Goal: Transaction & Acquisition: Purchase product/service

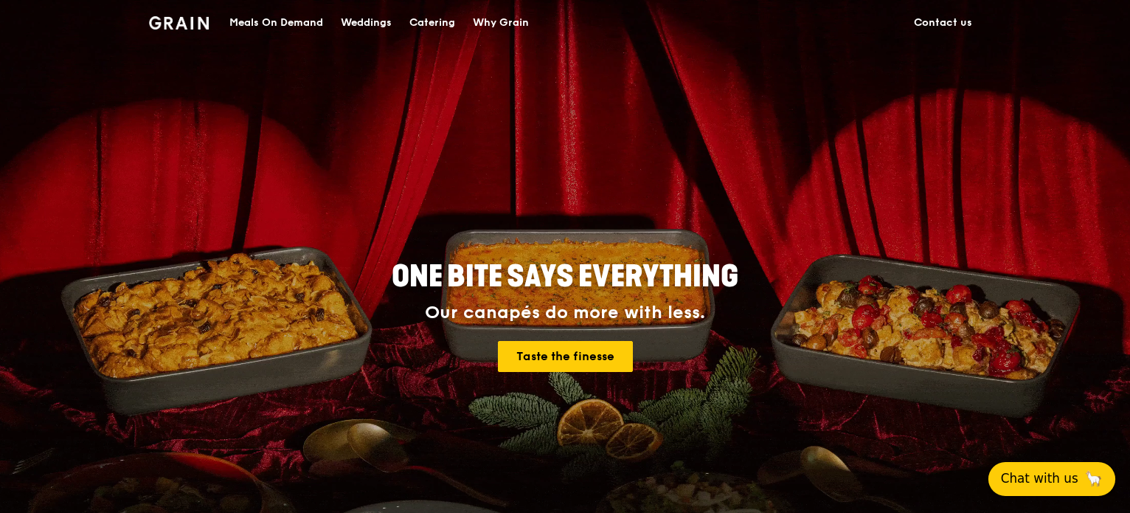
click at [1073, 474] on span "Chat with us" at bounding box center [1039, 478] width 77 height 18
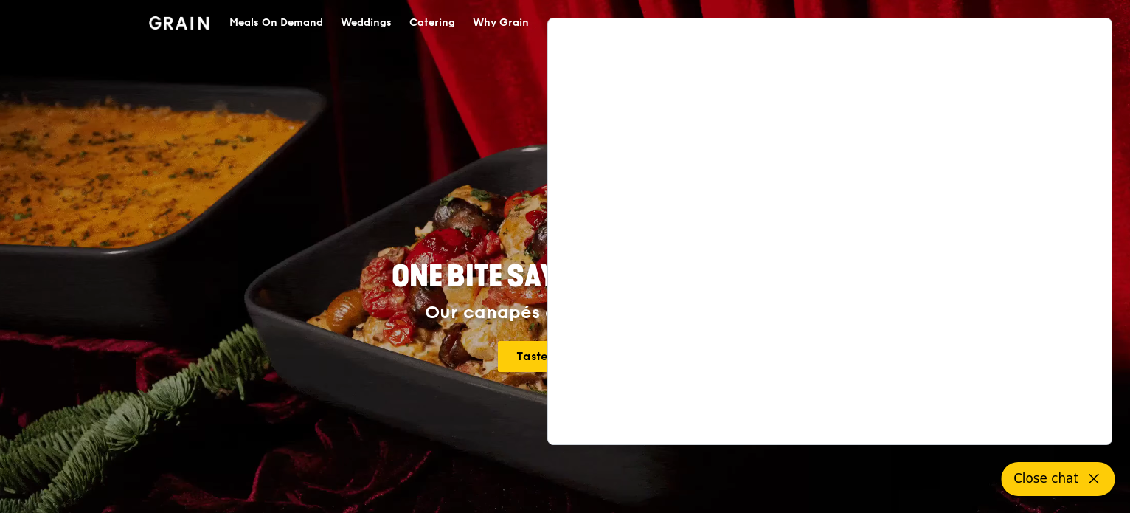
click at [273, 160] on div "ONE BITE SAYS EVERYTHING Our canapés do more with less. Taste the finesse" at bounding box center [565, 317] width 826 height 546
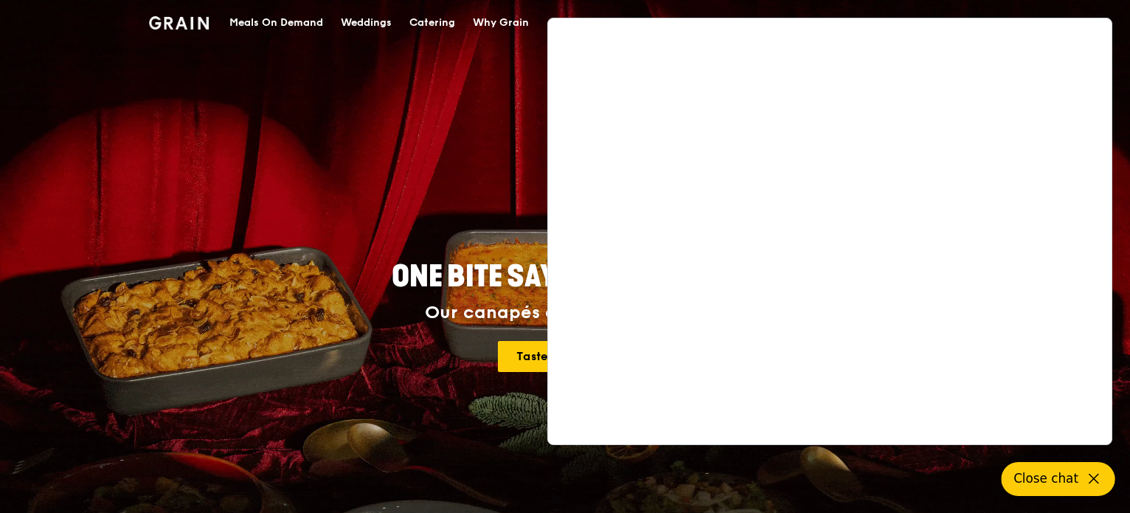
click at [305, 39] on div "Meals On Demand" at bounding box center [276, 23] width 94 height 44
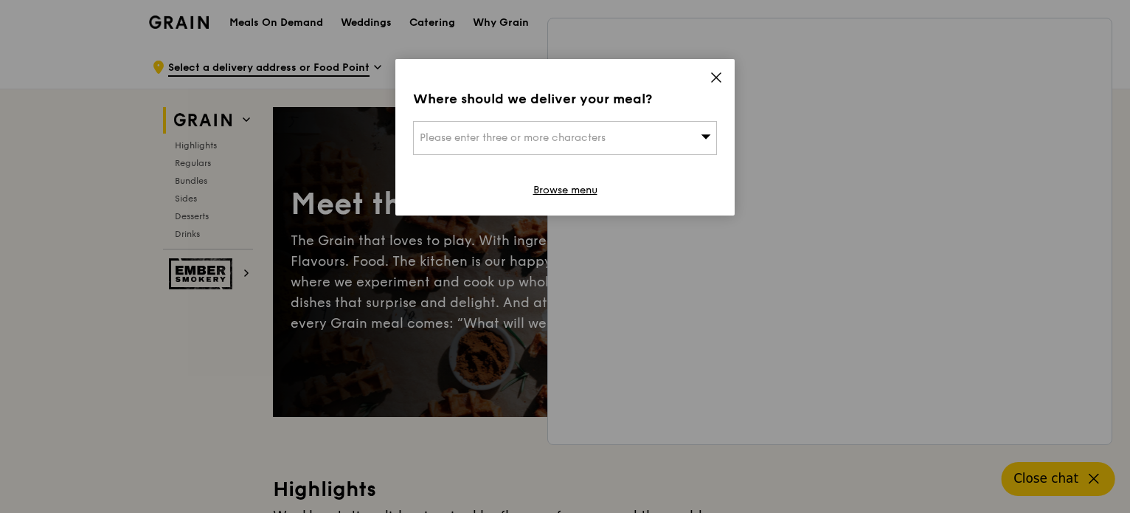
click at [593, 162] on div "Where should we deliver your meal? Please enter three or more characters Browse…" at bounding box center [565, 137] width 339 height 156
drag, startPoint x: 567, startPoint y: 141, endPoint x: 554, endPoint y: 139, distance: 12.7
click at [554, 139] on span "Please enter three or more characters" at bounding box center [513, 137] width 186 height 13
click at [492, 142] on input "search" at bounding box center [565, 138] width 303 height 32
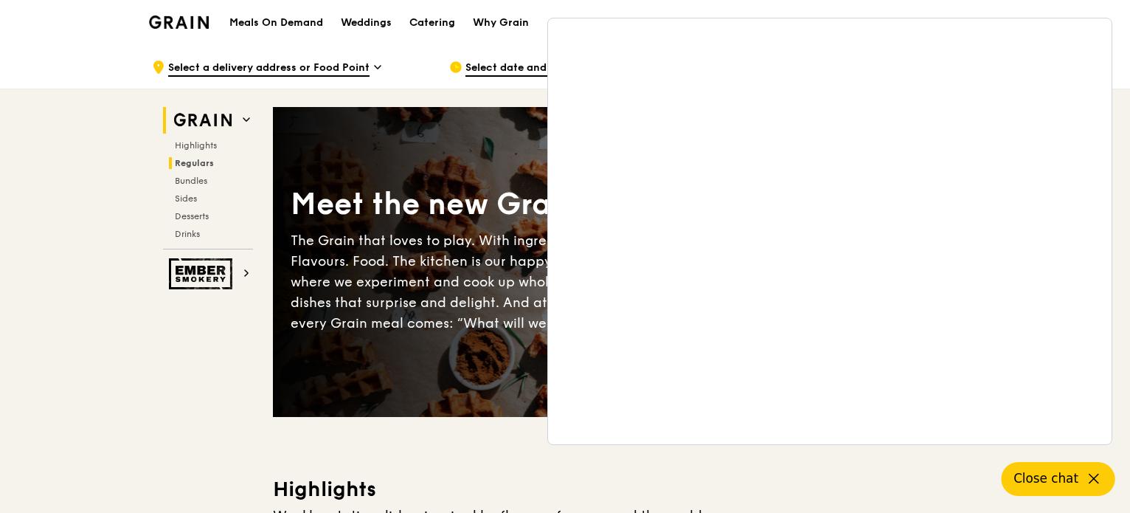
click at [205, 159] on span "Regulars" at bounding box center [194, 163] width 39 height 10
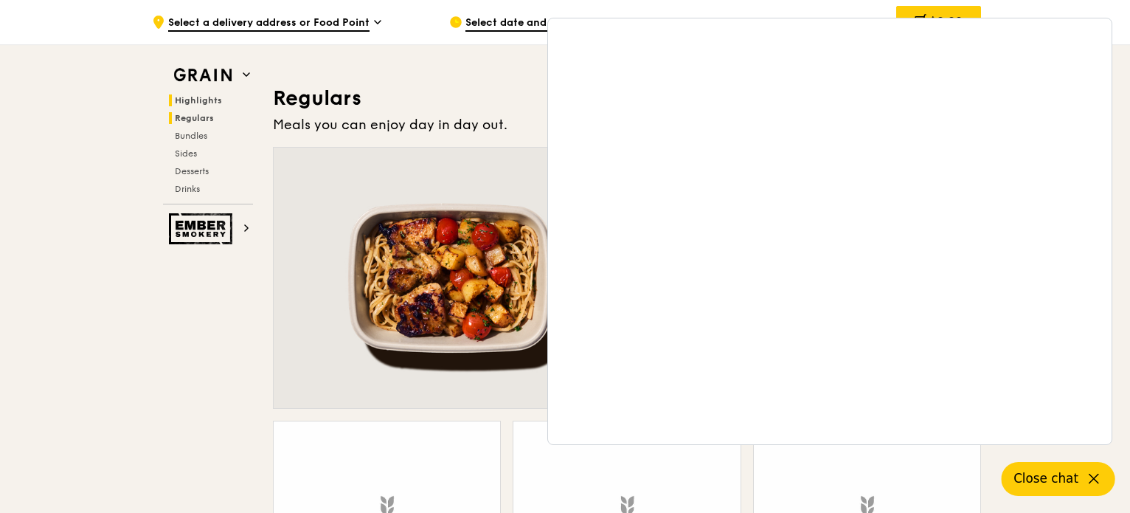
scroll to position [970, 0]
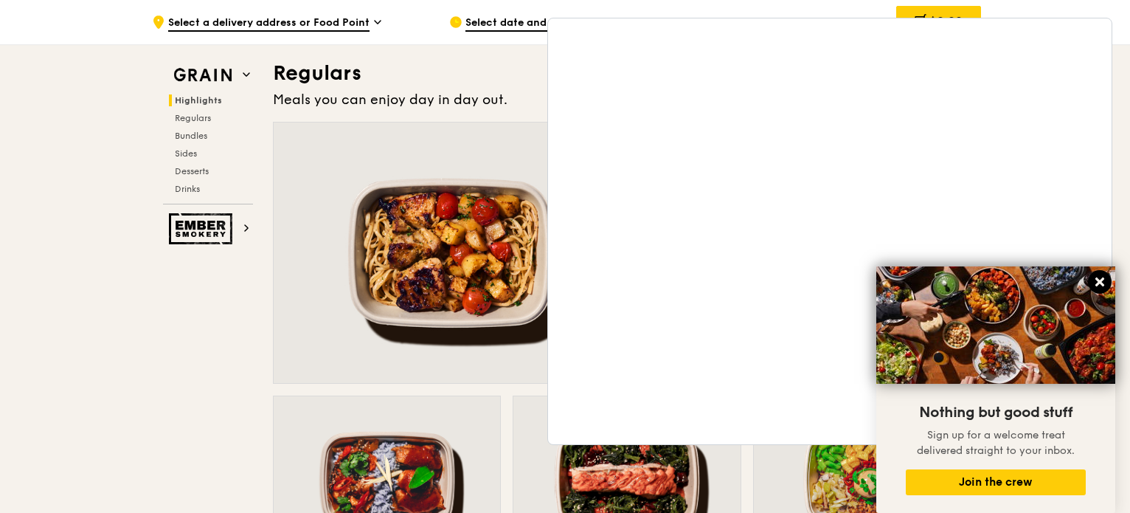
click at [1105, 281] on button at bounding box center [1100, 282] width 24 height 24
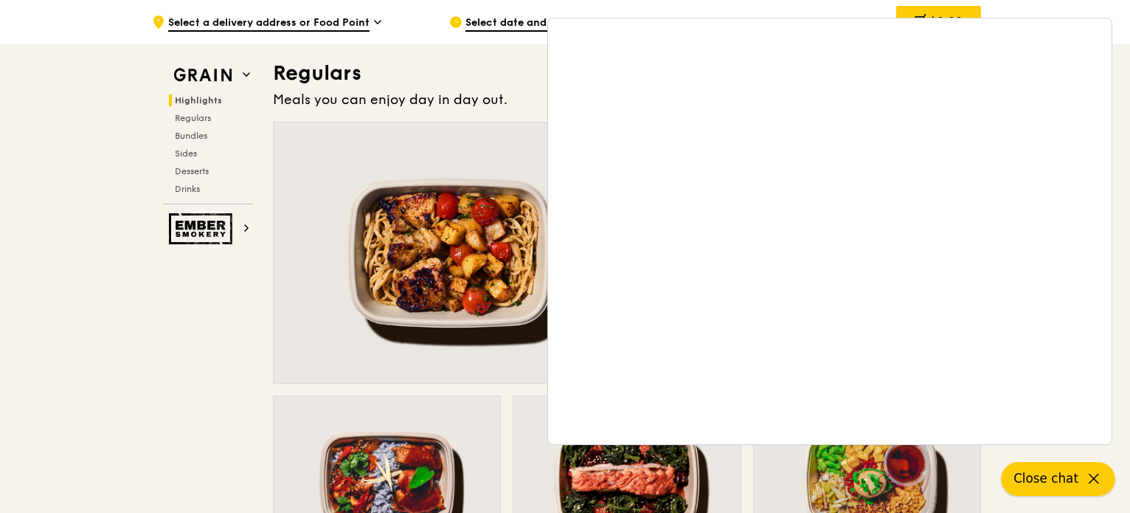
click at [1086, 474] on icon at bounding box center [1094, 479] width 18 height 18
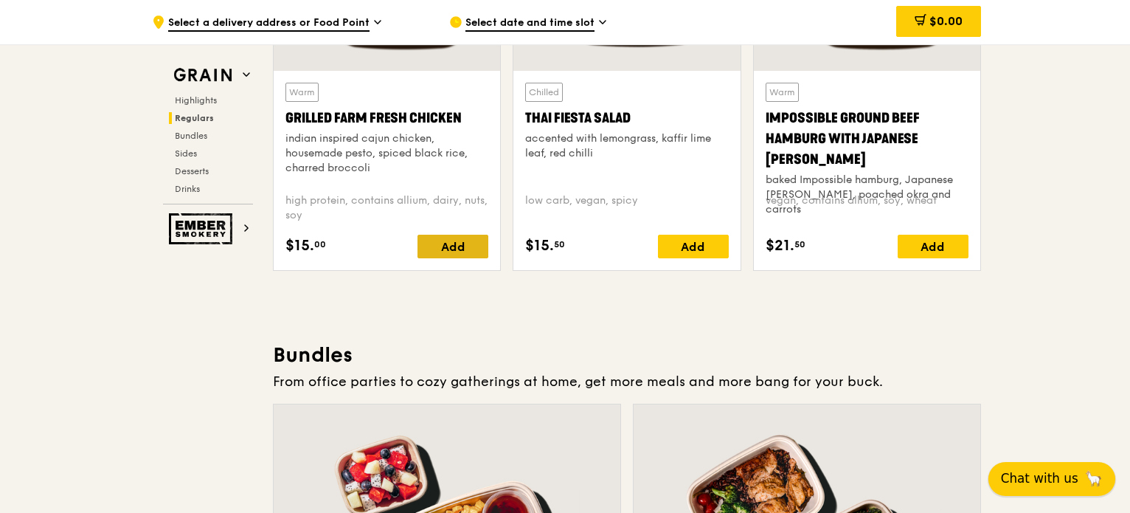
scroll to position [1845, 0]
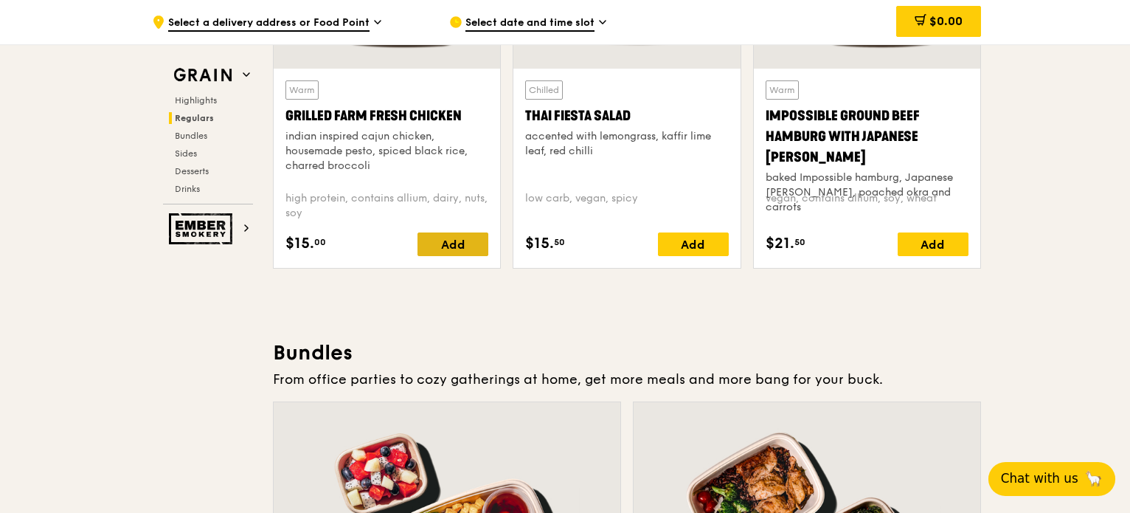
click at [446, 251] on div "Add" at bounding box center [453, 244] width 71 height 24
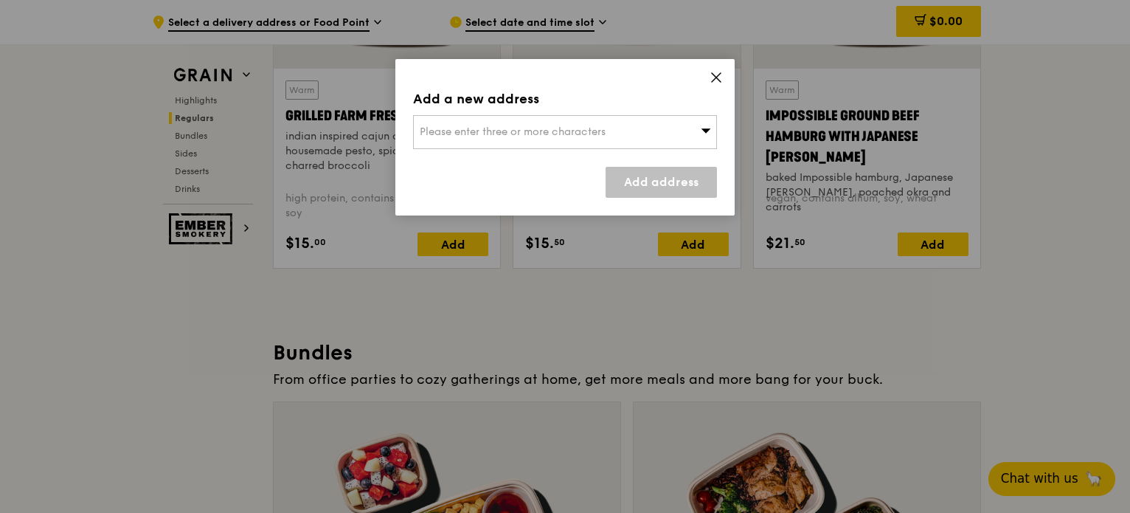
click at [667, 148] on div "Add a new address Please enter three or more characters Add address" at bounding box center [565, 137] width 339 height 156
click at [561, 141] on div "Please enter three or more characters" at bounding box center [565, 132] width 304 height 34
type input "638588"
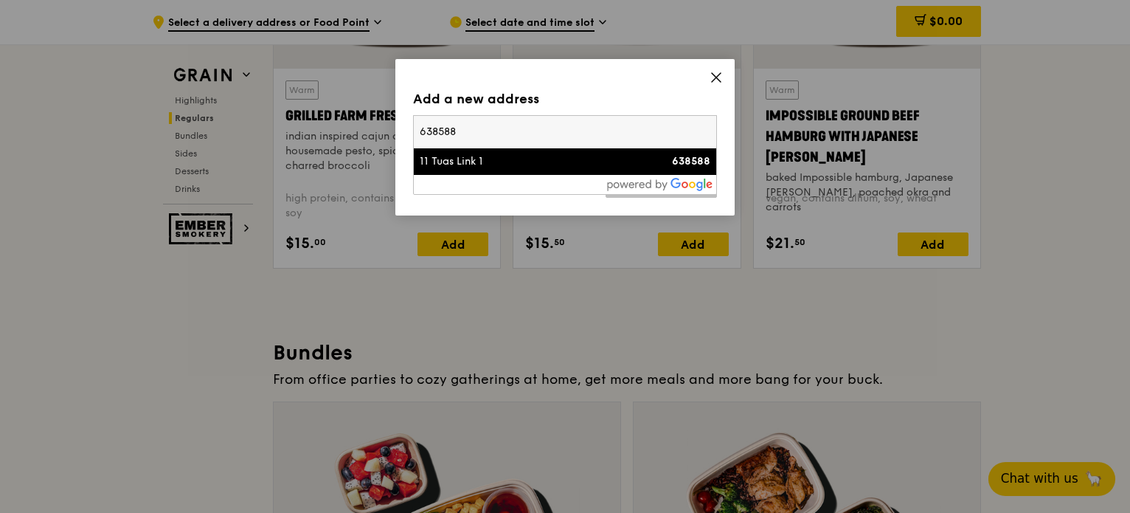
click at [595, 155] on div "11 Tuas Link 1" at bounding box center [529, 161] width 218 height 15
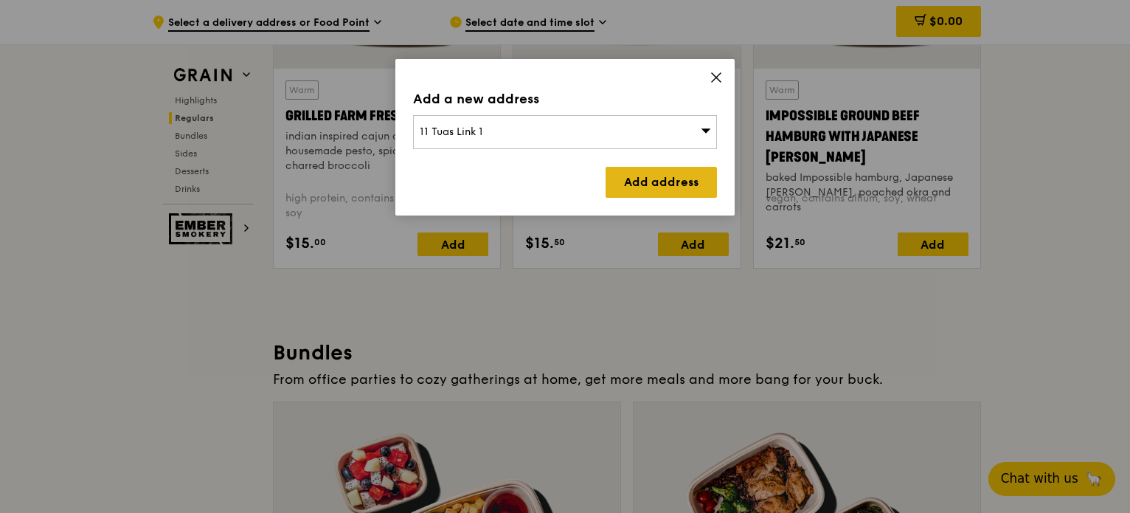
click at [641, 175] on link "Add address" at bounding box center [661, 182] width 111 height 31
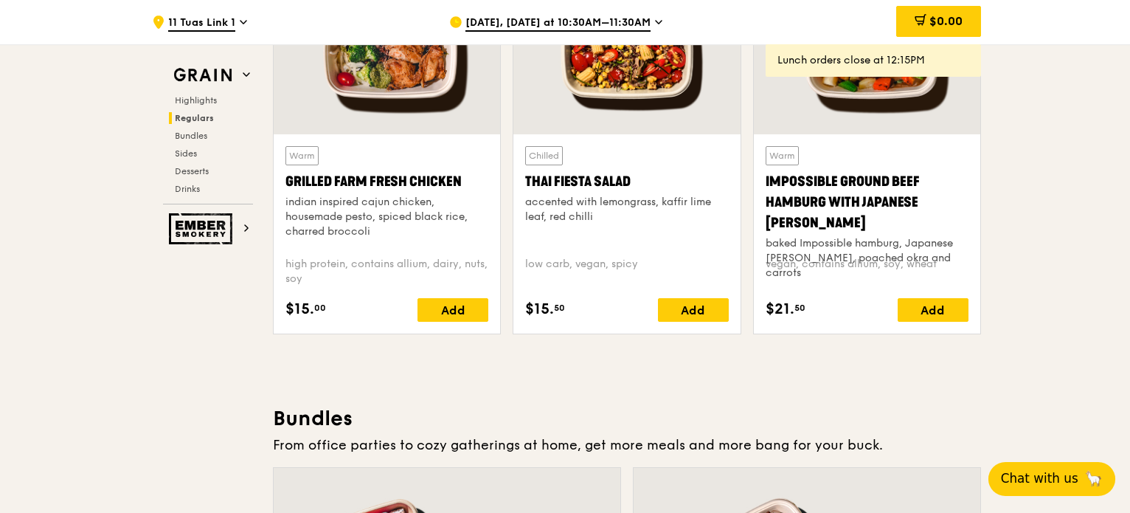
scroll to position [1771, 0]
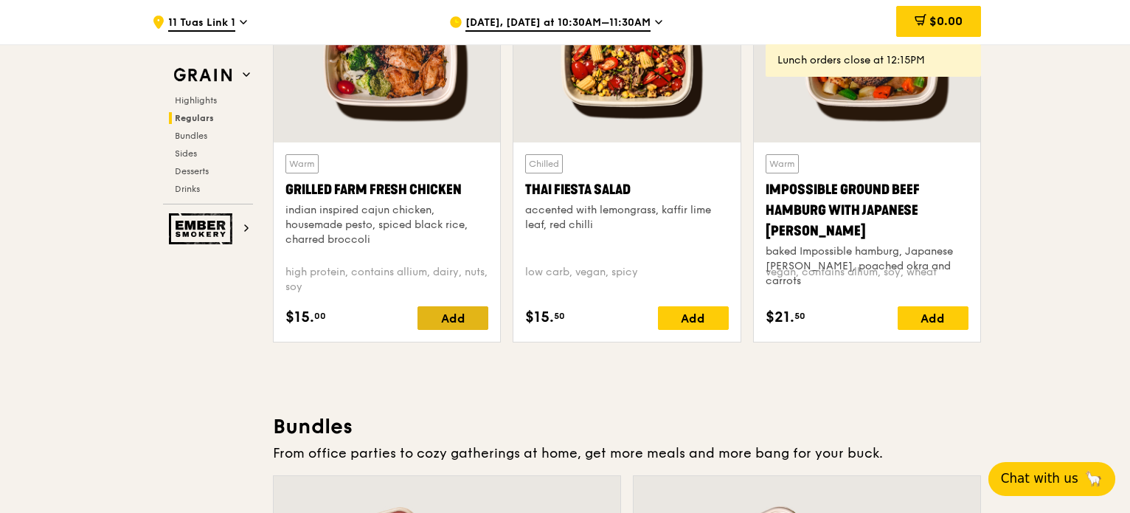
click at [468, 327] on div "Add" at bounding box center [453, 318] width 71 height 24
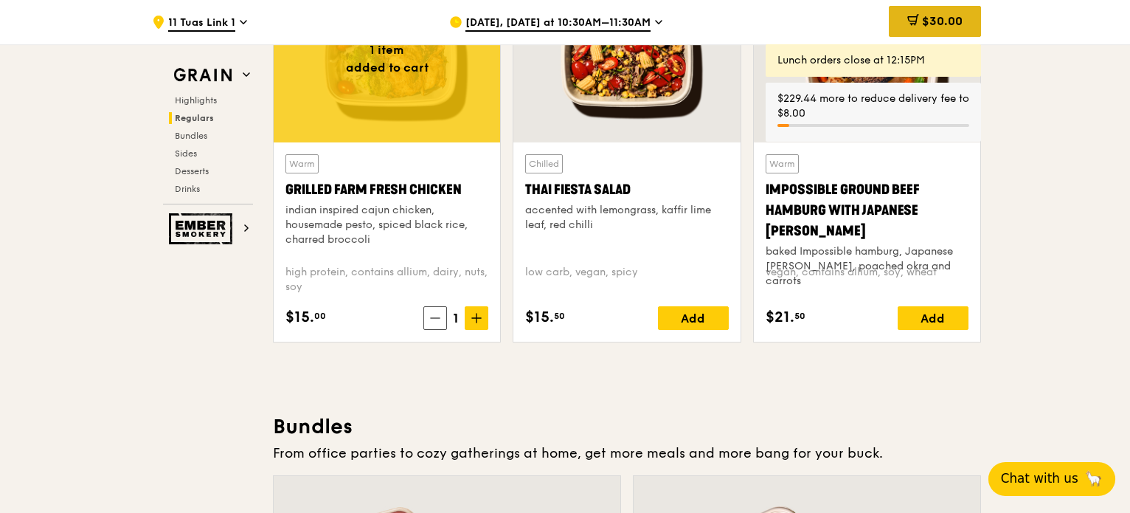
click at [934, 29] on div "$30.00" at bounding box center [935, 21] width 92 height 31
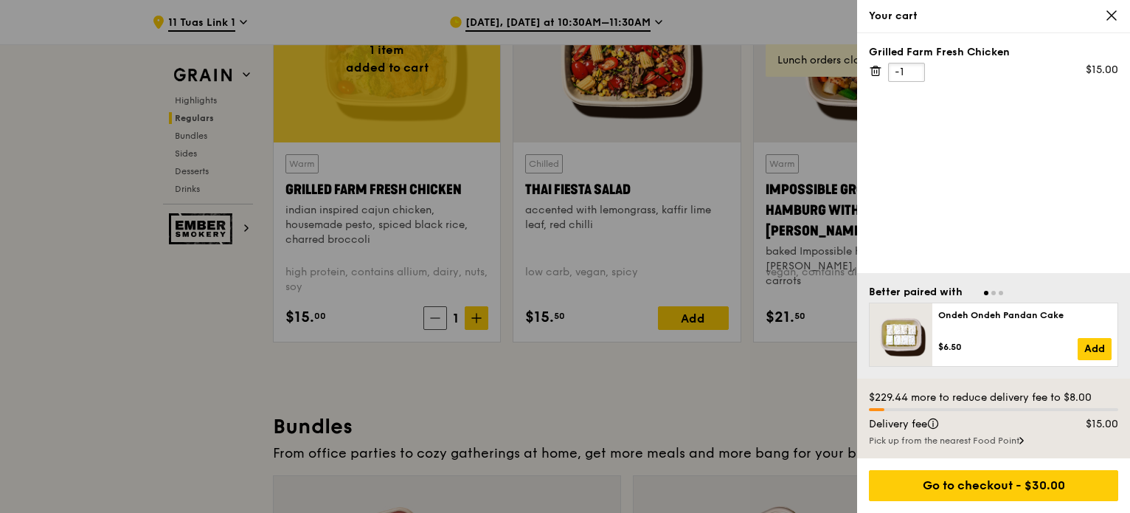
drag, startPoint x: 912, startPoint y: 75, endPoint x: 883, endPoint y: 75, distance: 29.5
type input "-1"
click at [888, 75] on input "-1" at bounding box center [906, 72] width 37 height 19
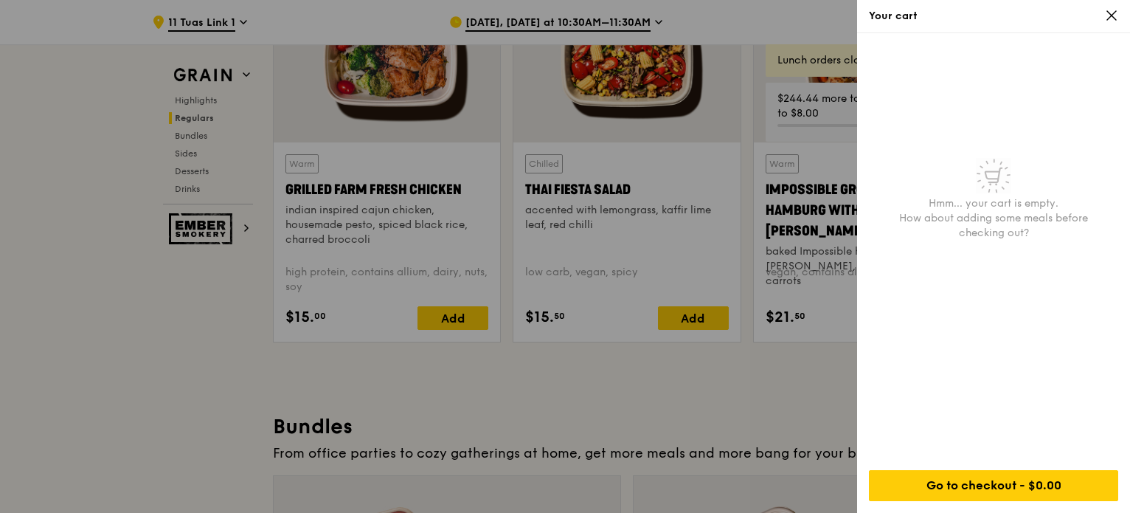
click at [449, 331] on div at bounding box center [565, 256] width 1130 height 513
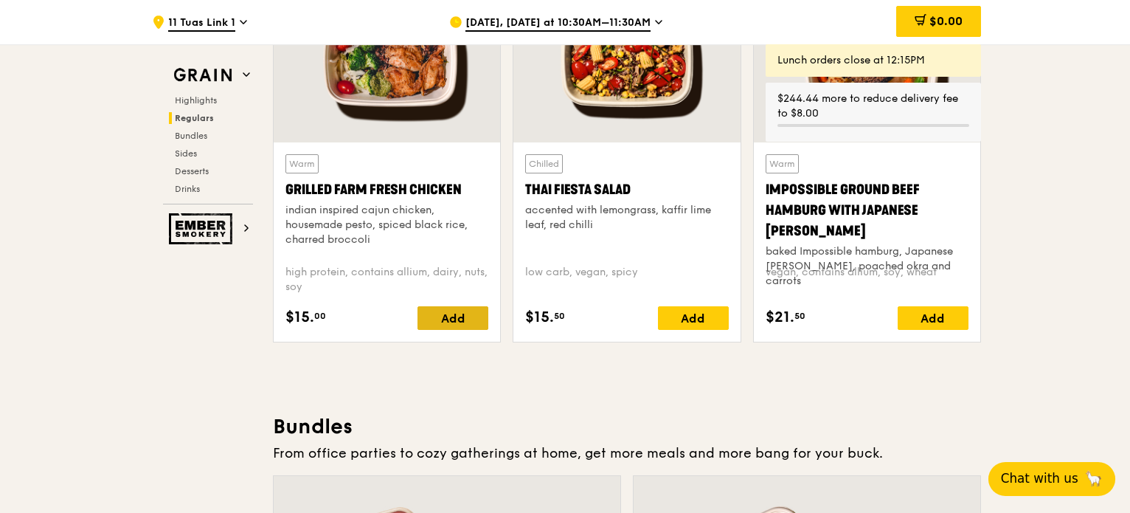
click at [449, 321] on div "Add" at bounding box center [453, 318] width 71 height 24
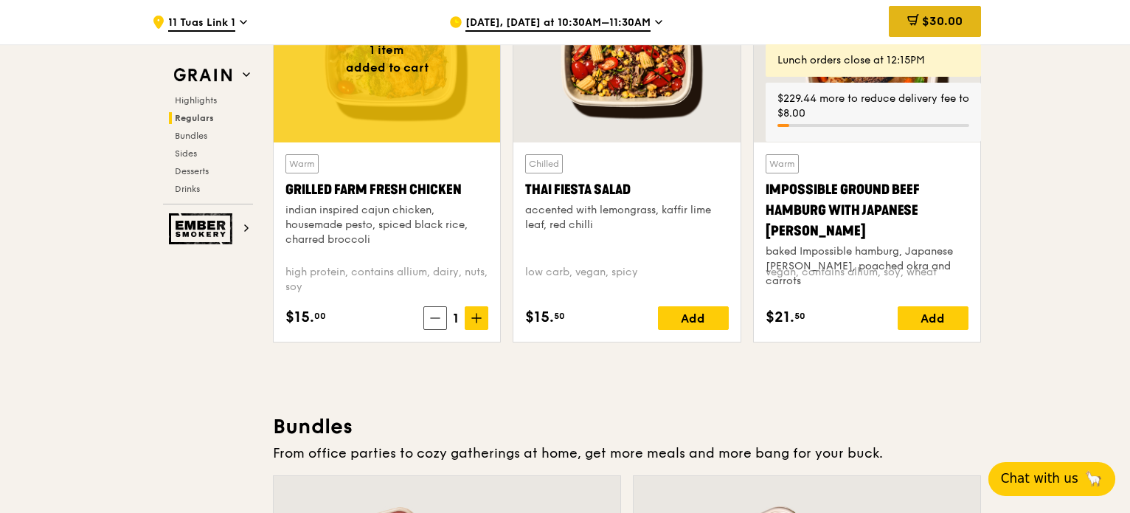
click at [935, 22] on span "$30.00" at bounding box center [942, 21] width 41 height 14
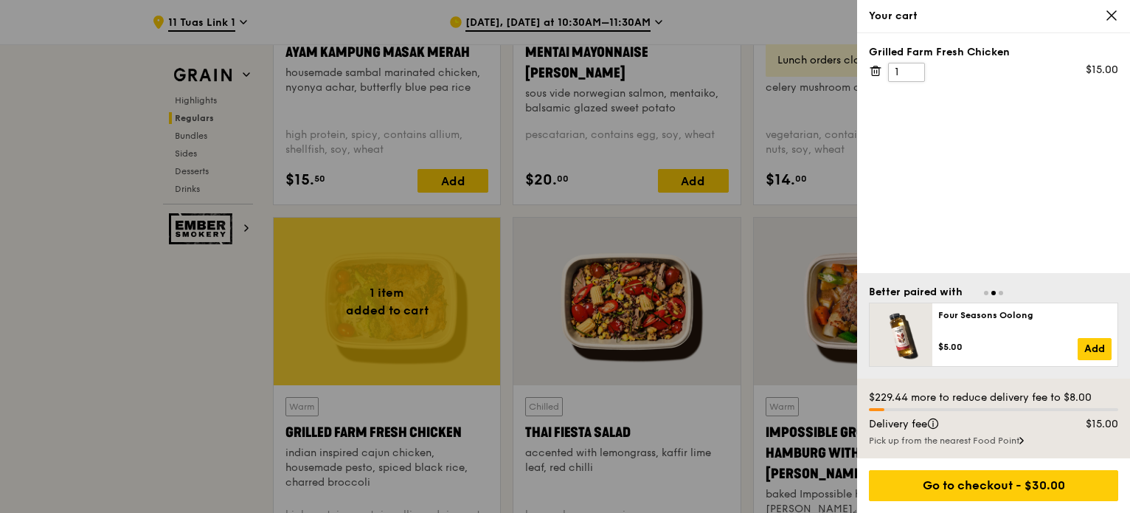
scroll to position [1550, 0]
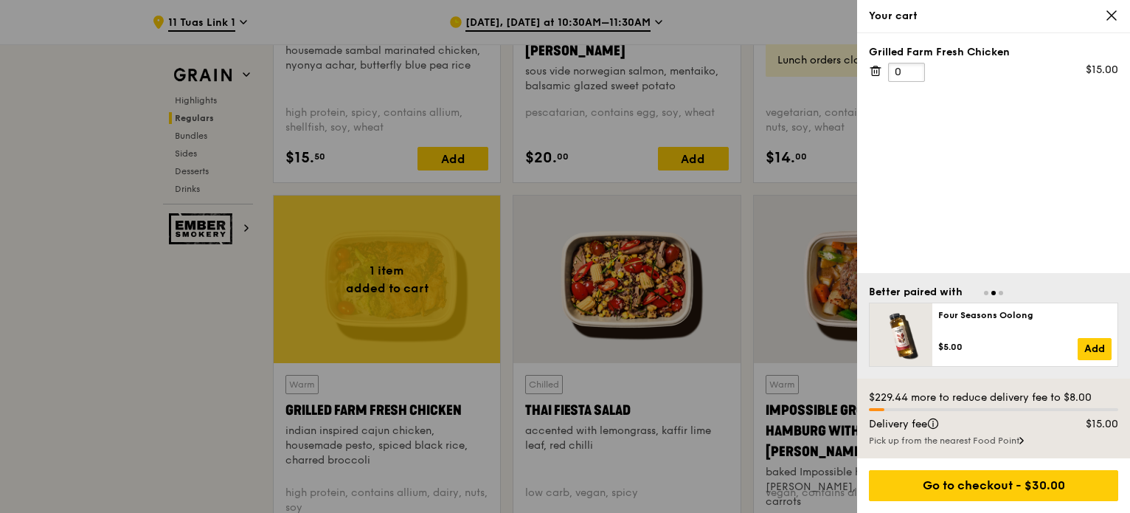
type input "0"
click at [909, 75] on input "0" at bounding box center [906, 72] width 37 height 19
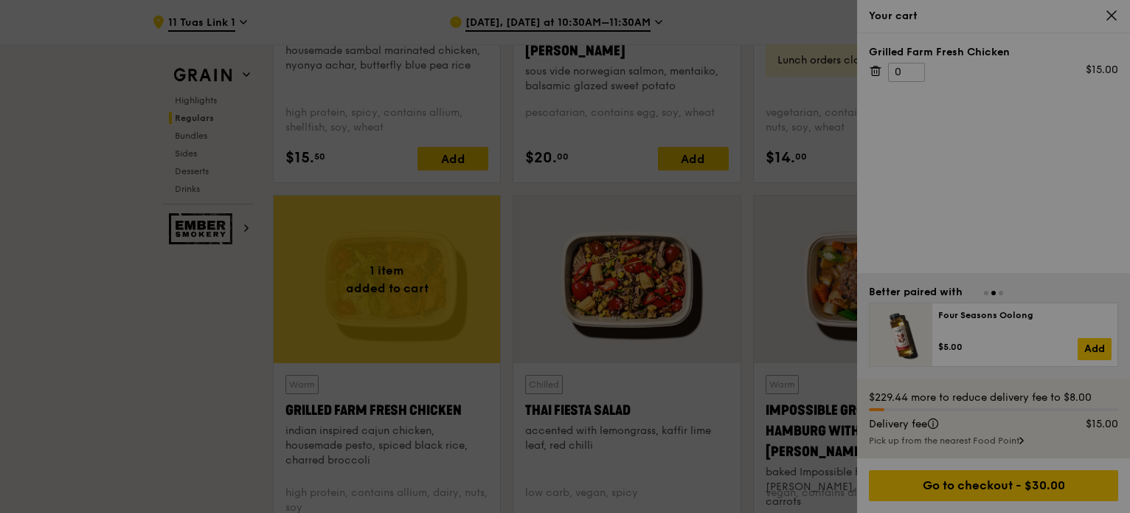
click at [914, 70] on div at bounding box center [565, 256] width 1130 height 513
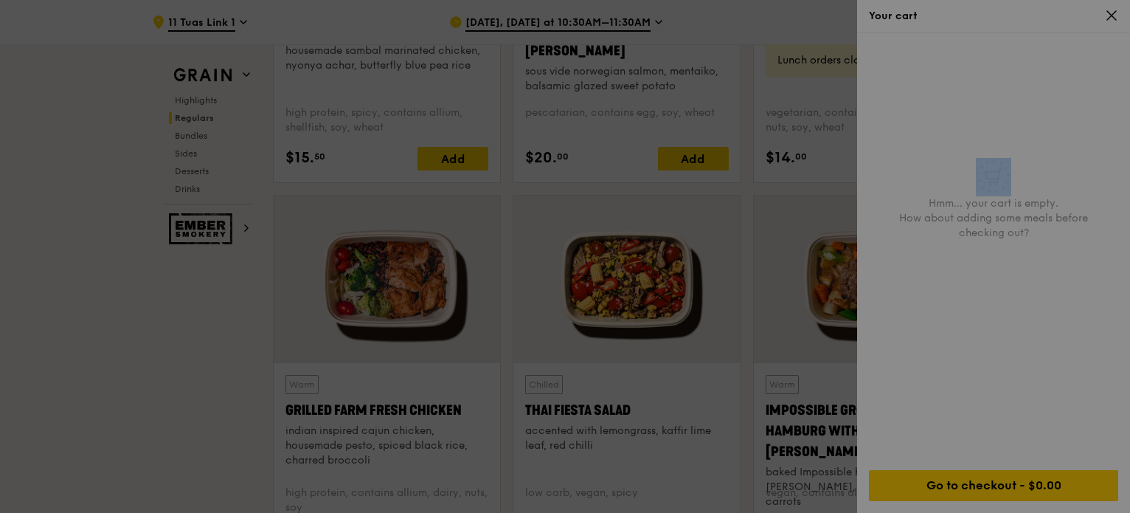
click at [914, 70] on div "Hmm... your cart is empty. How about adding some meals before checking out?" at bounding box center [993, 245] width 273 height 425
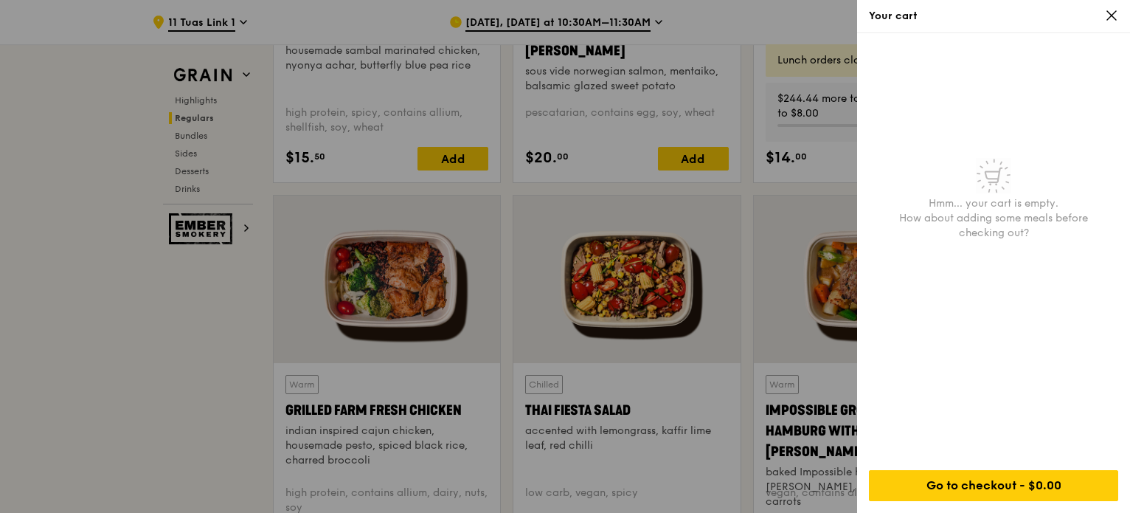
click at [1110, 21] on icon at bounding box center [1111, 15] width 13 height 13
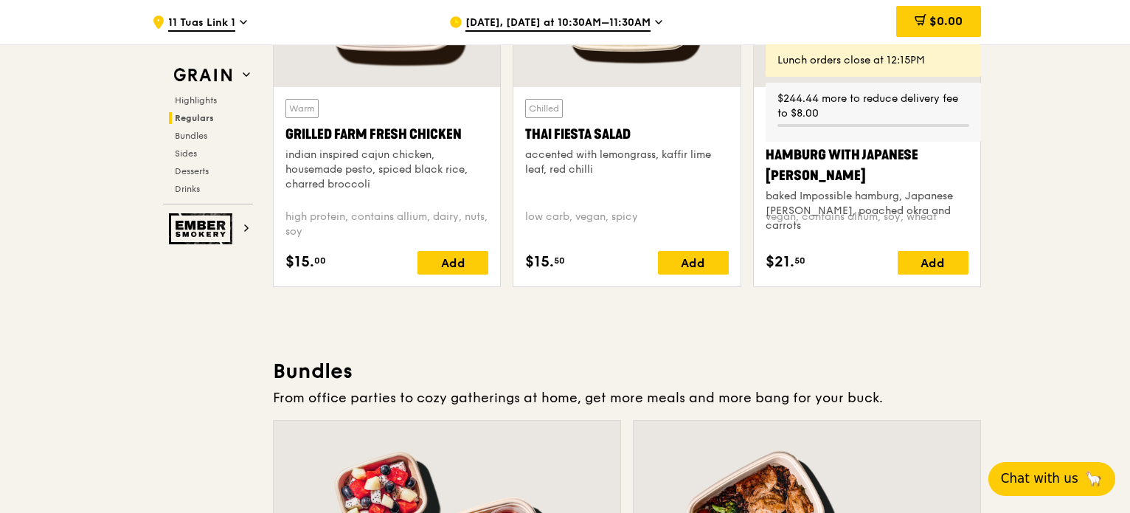
scroll to position [1846, 0]
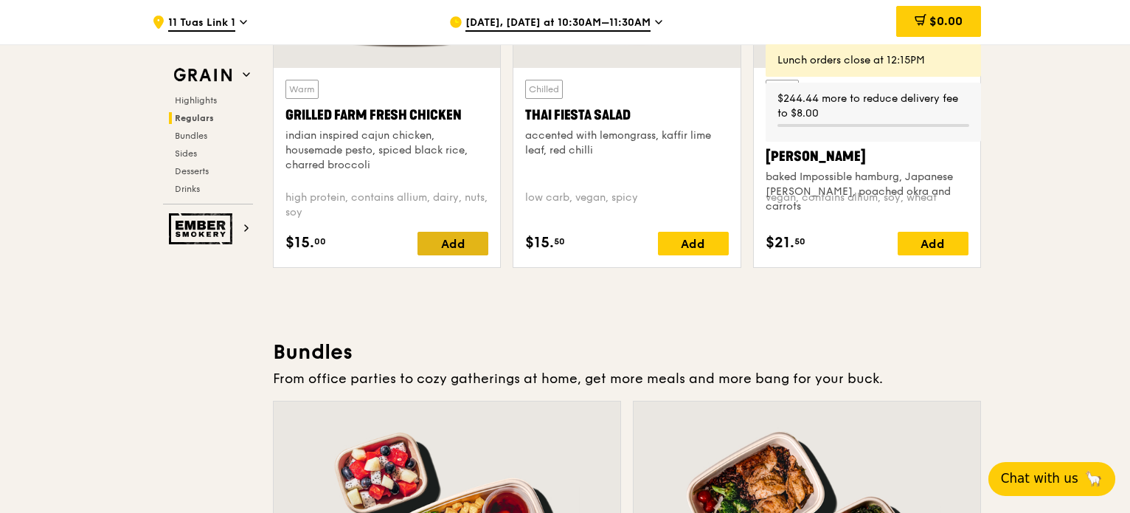
click at [466, 248] on div "Add" at bounding box center [453, 244] width 71 height 24
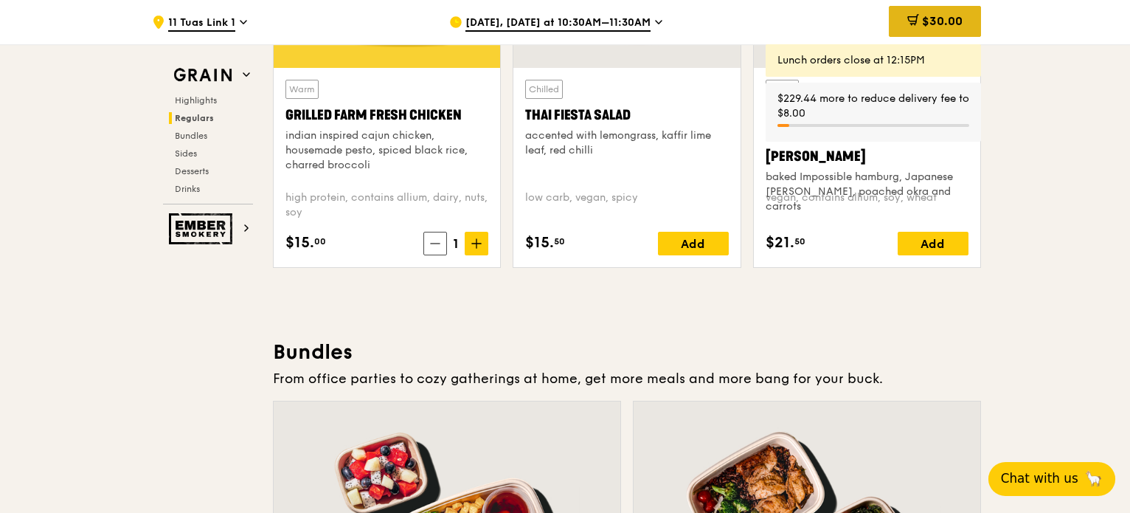
click at [945, 13] on div "$30.00" at bounding box center [935, 21] width 92 height 31
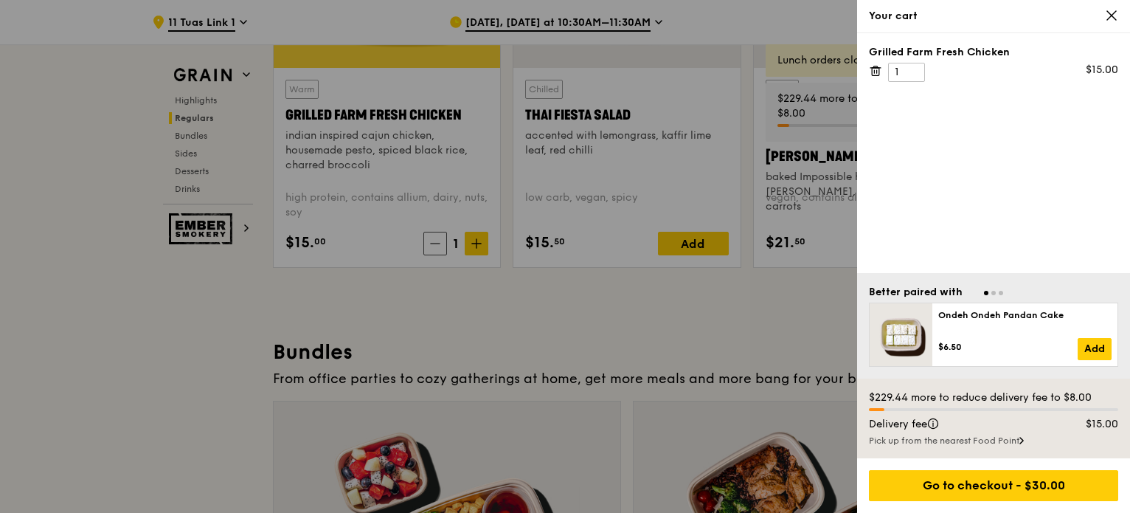
scroll to position [1846, 0]
click at [915, 64] on input "2" at bounding box center [906, 72] width 37 height 19
click at [915, 64] on input "3" at bounding box center [906, 72] width 37 height 19
click at [915, 64] on input "4" at bounding box center [906, 72] width 37 height 19
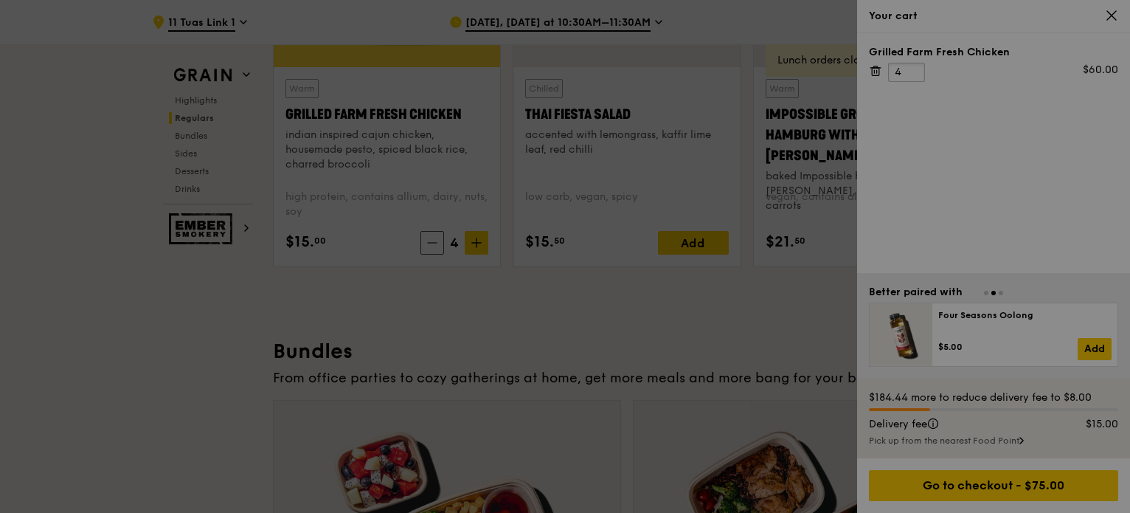
scroll to position [1847, 0]
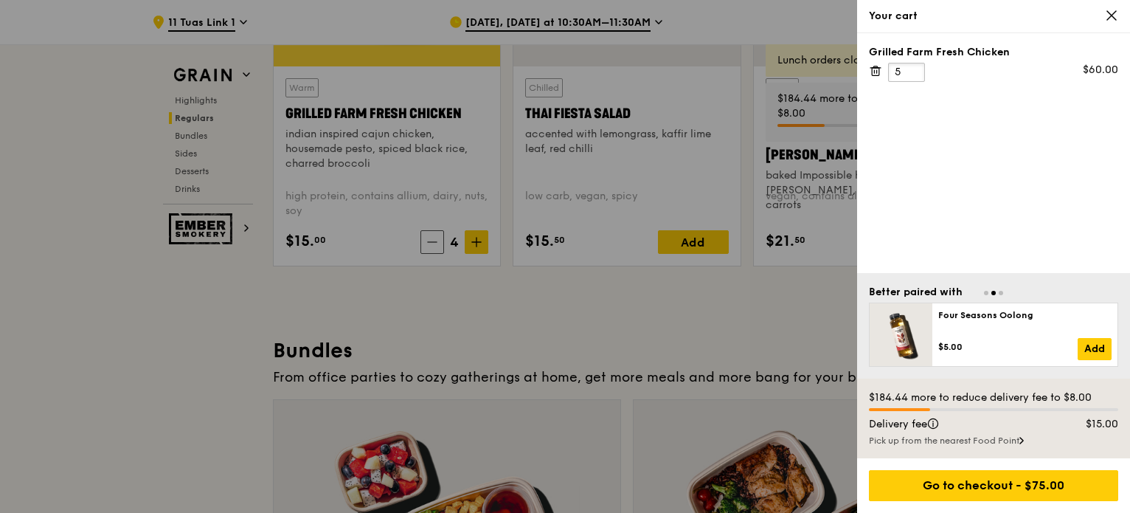
type input "5"
click at [915, 64] on input "5" at bounding box center [906, 72] width 37 height 19
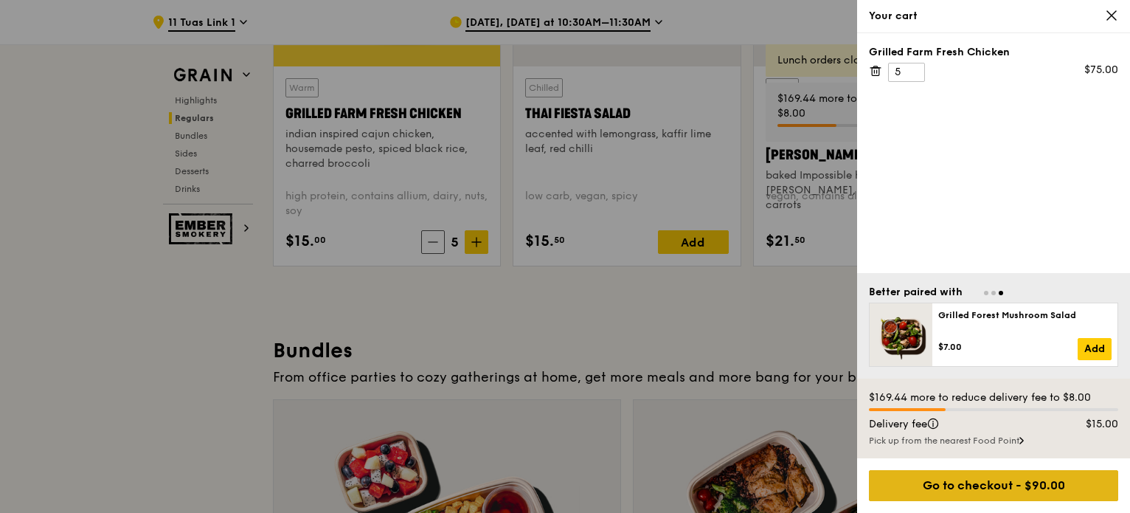
click at [1004, 482] on div "Go to checkout - $90.00" at bounding box center [993, 485] width 249 height 31
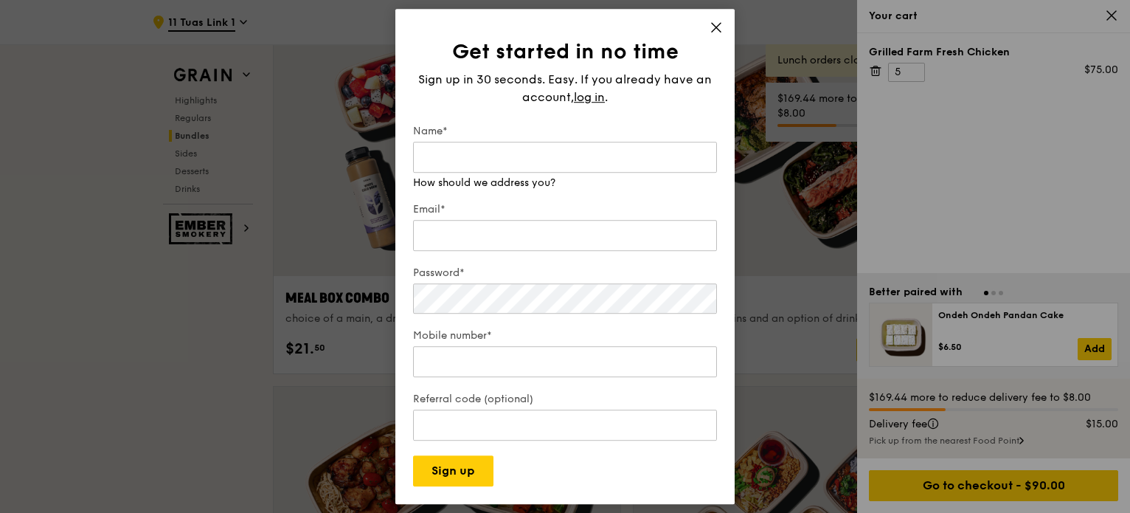
scroll to position [2290, 0]
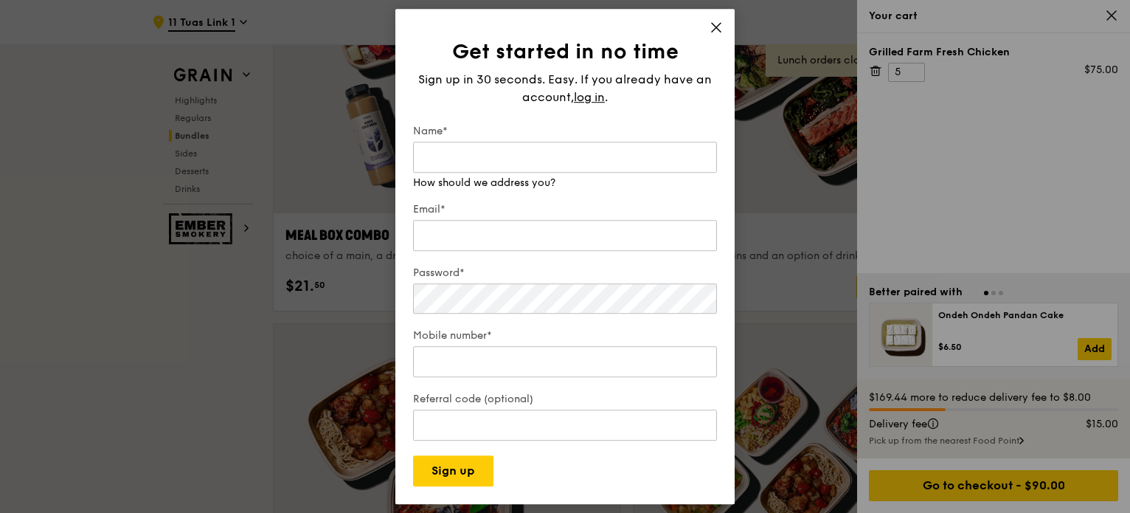
click at [504, 173] on div "Name* How should we address you?" at bounding box center [565, 157] width 304 height 66
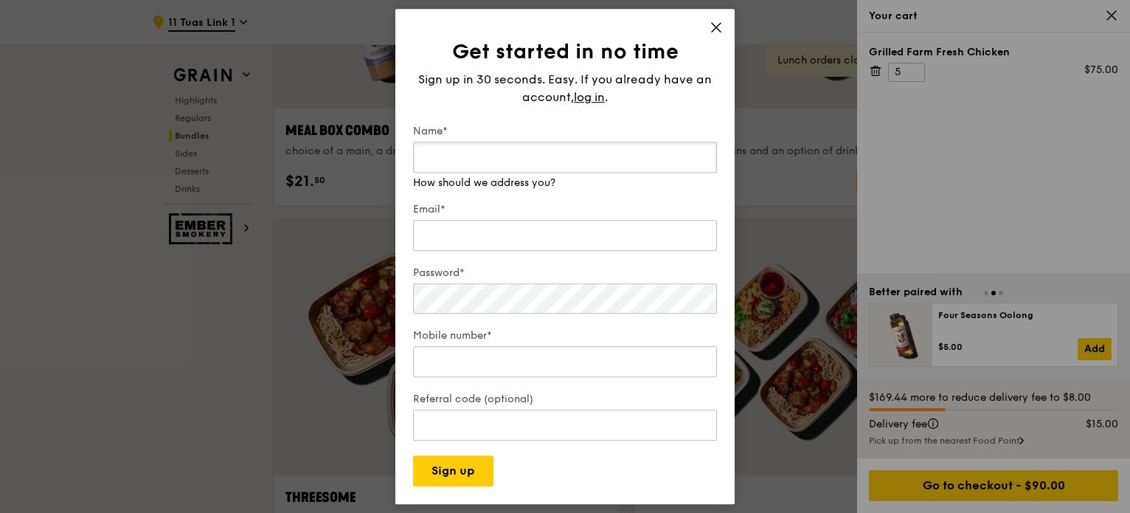
scroll to position [2364, 0]
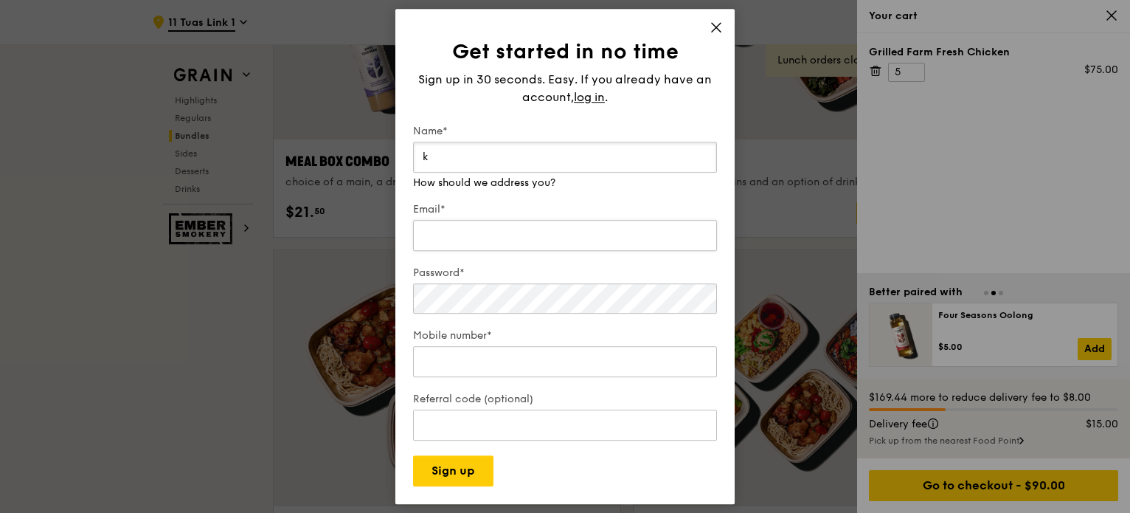
type input "k"
click at [469, 241] on div "Email*" at bounding box center [565, 228] width 304 height 52
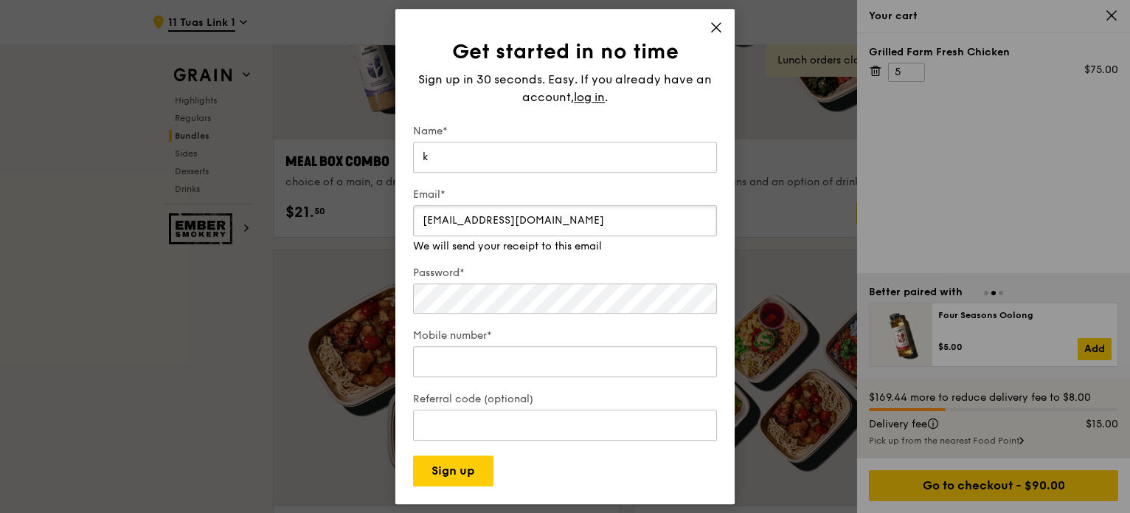
type input "[EMAIL_ADDRESS][DOMAIN_NAME]"
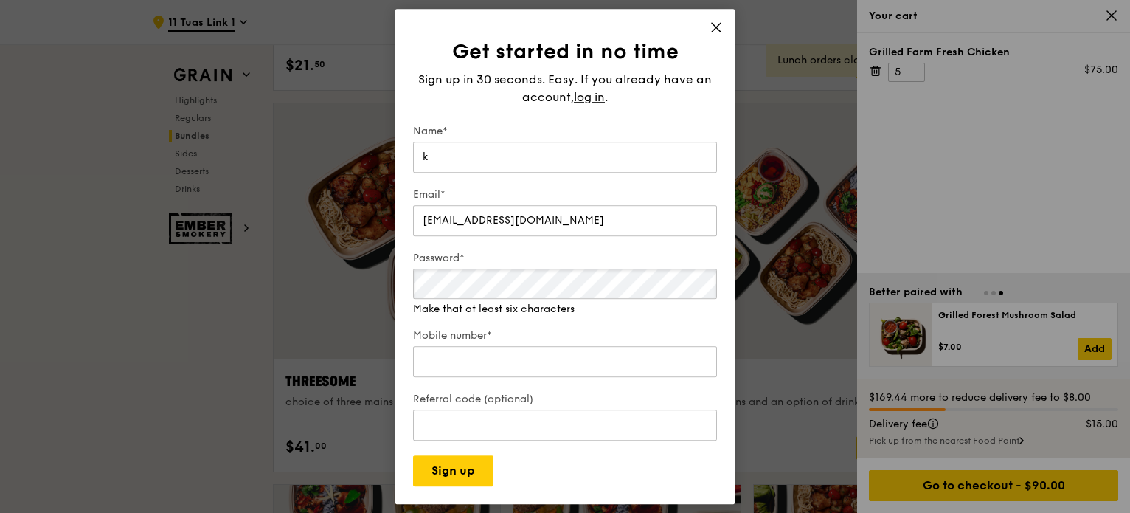
scroll to position [2511, 0]
click at [727, 30] on div "Get started in no time Sign up in 30 seconds. Easy. If you already have an acco…" at bounding box center [565, 257] width 339 height 496
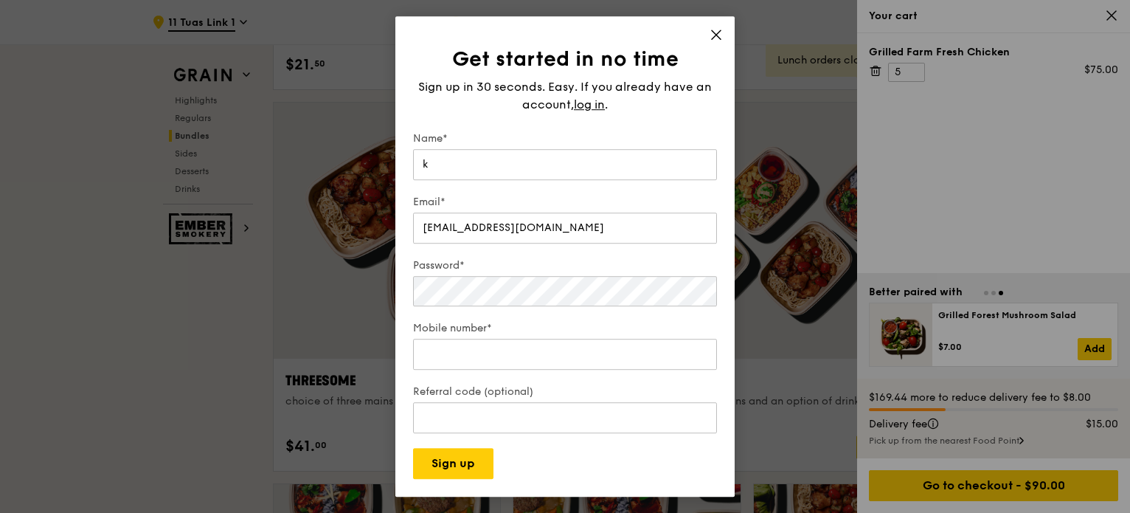
click at [721, 33] on icon at bounding box center [716, 34] width 13 height 13
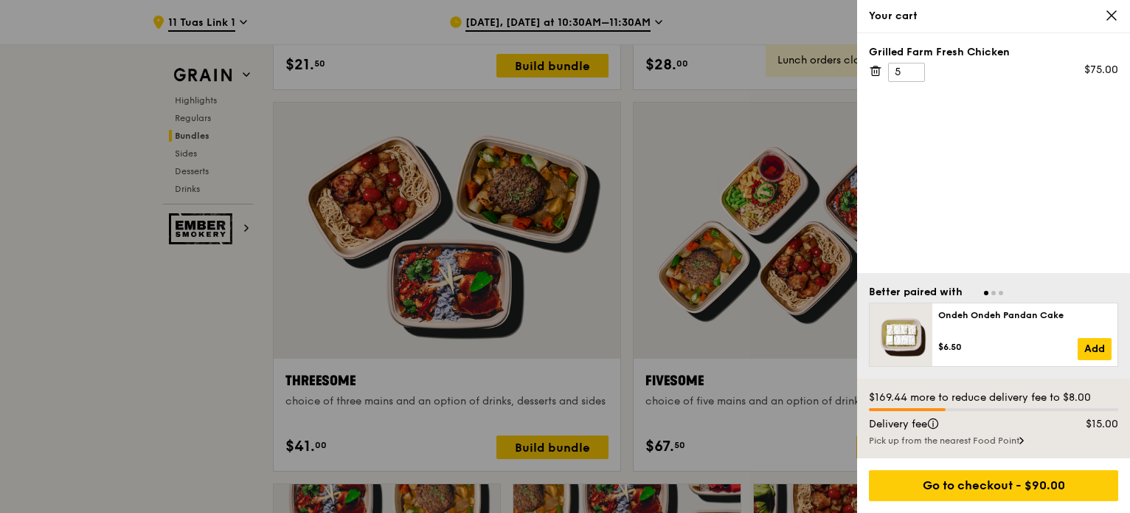
click at [1116, 13] on icon at bounding box center [1111, 15] width 13 height 13
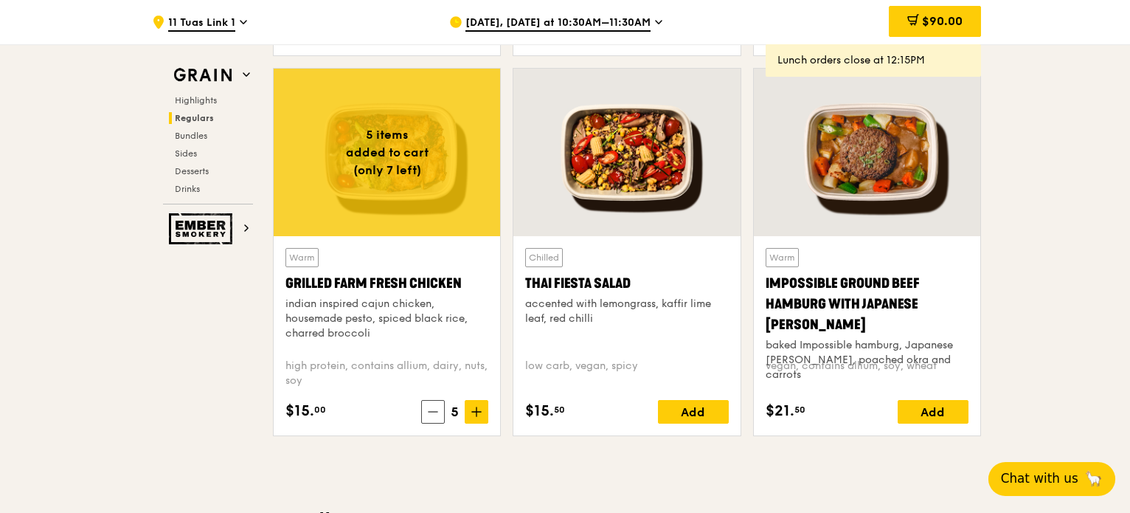
scroll to position [1626, 0]
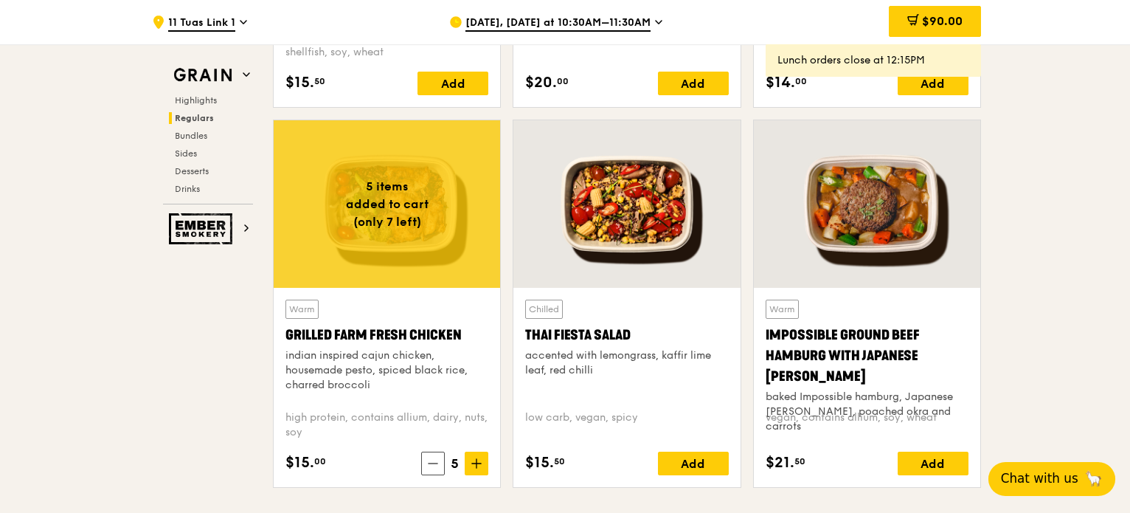
click at [819, 58] on div "Lunch orders close at 12:15PM" at bounding box center [874, 60] width 192 height 15
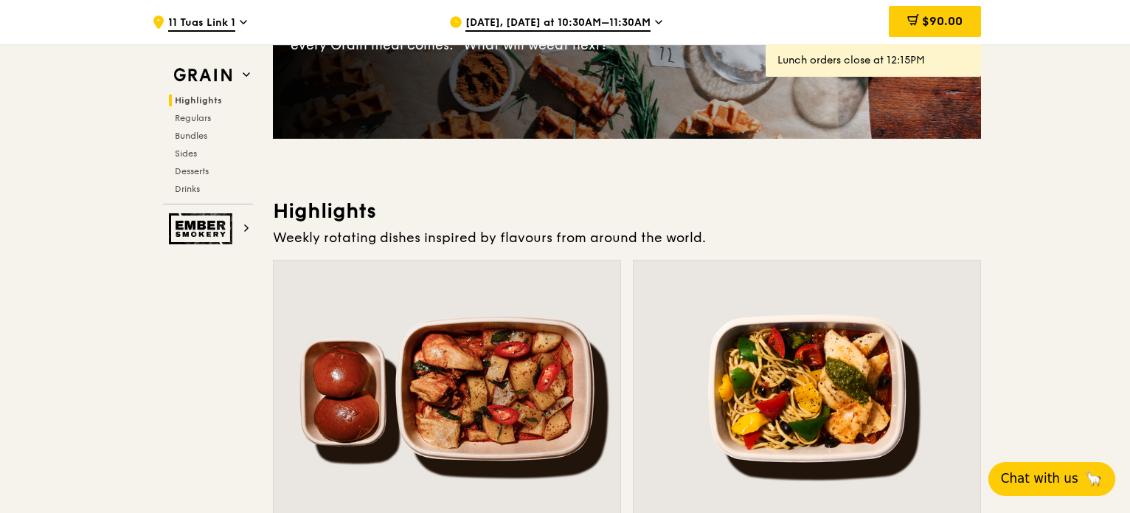
scroll to position [150, 0]
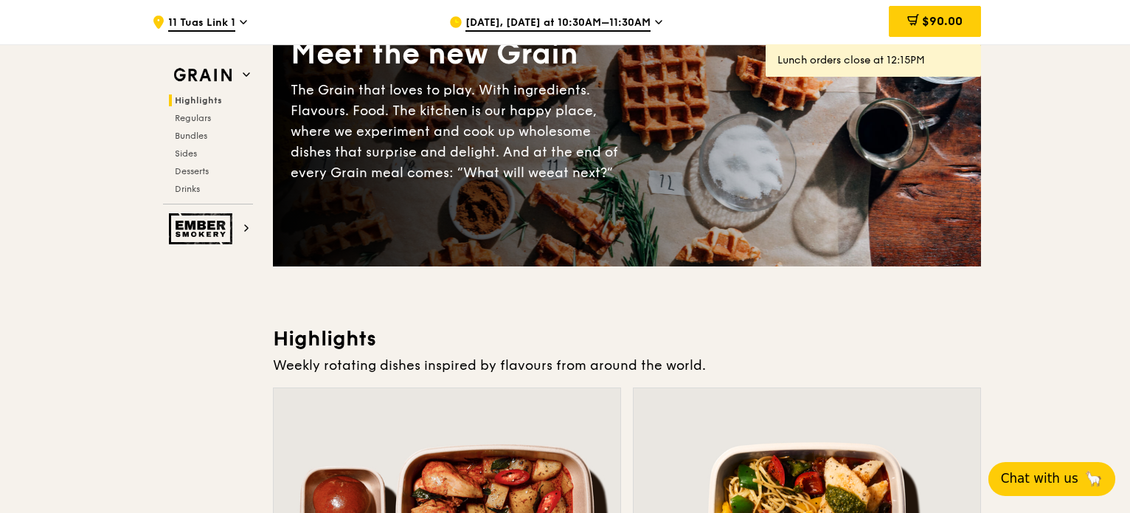
click at [604, 14] on div "[DATE], [DATE] at 10:30AM–11:30AM" at bounding box center [586, 22] width 274 height 44
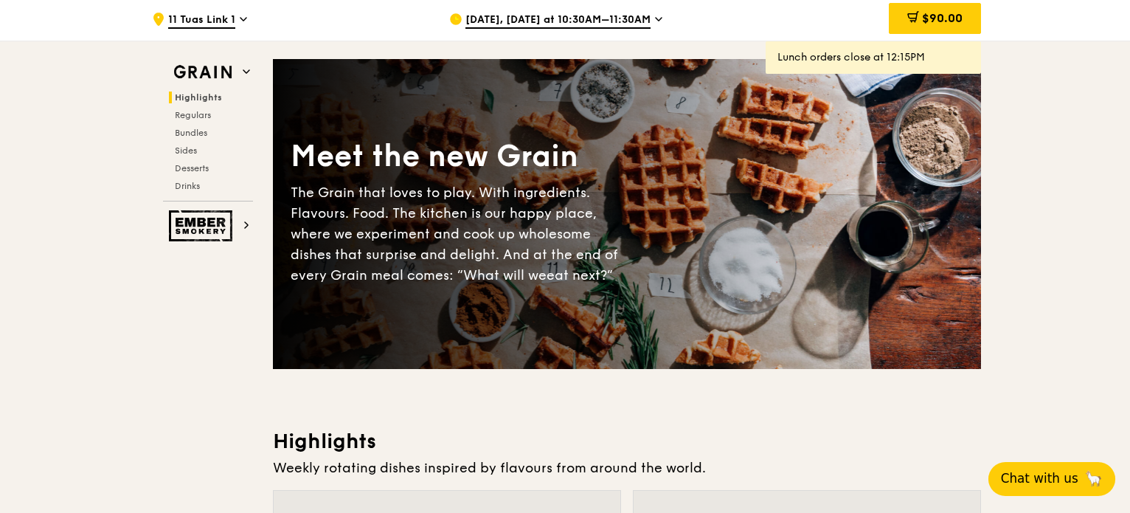
scroll to position [0, 0]
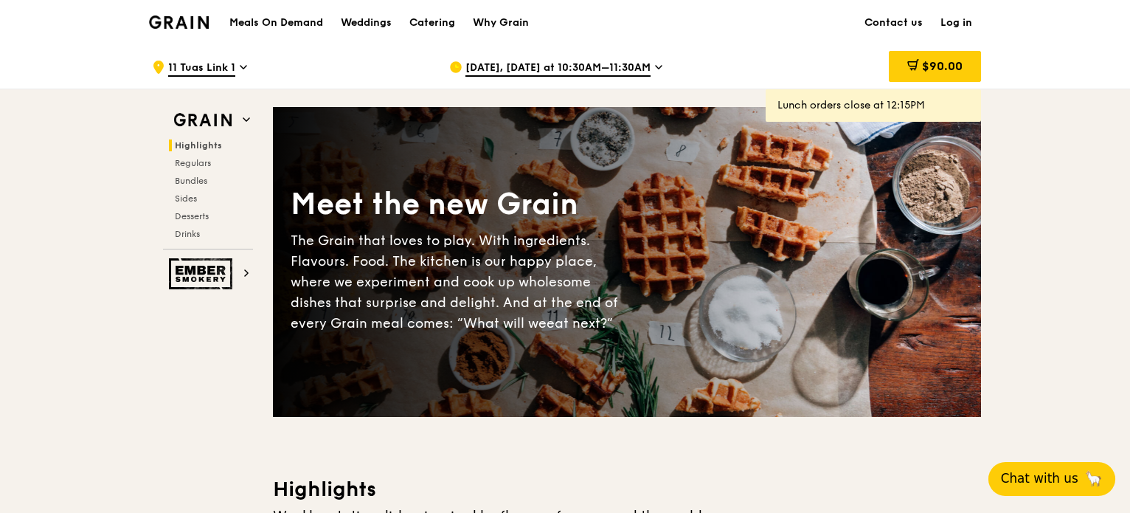
click at [569, 67] on span "[DATE], [DATE] at 10:30AM–11:30AM" at bounding box center [558, 69] width 185 height 16
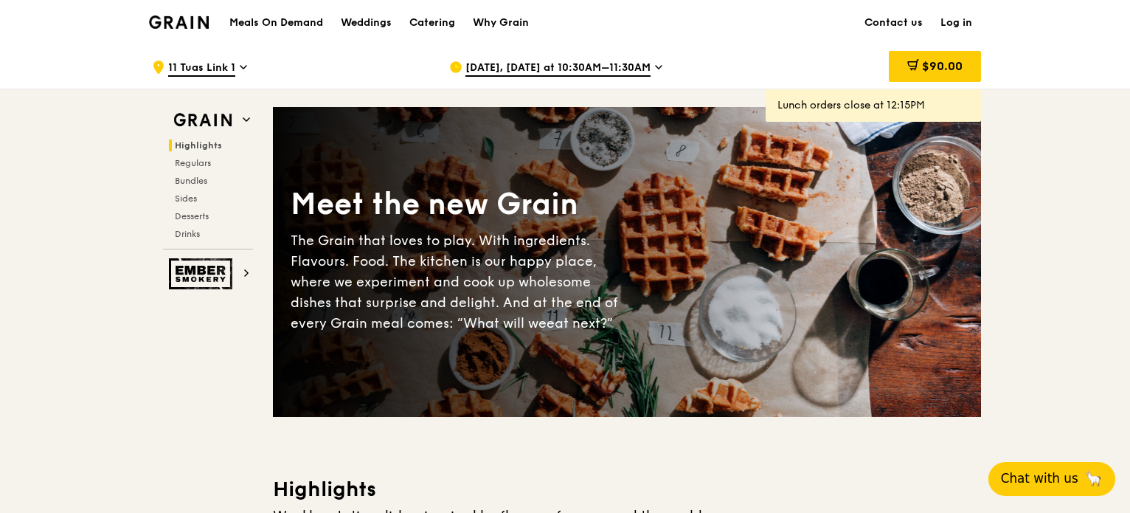
click at [156, 23] on img at bounding box center [179, 21] width 60 height 13
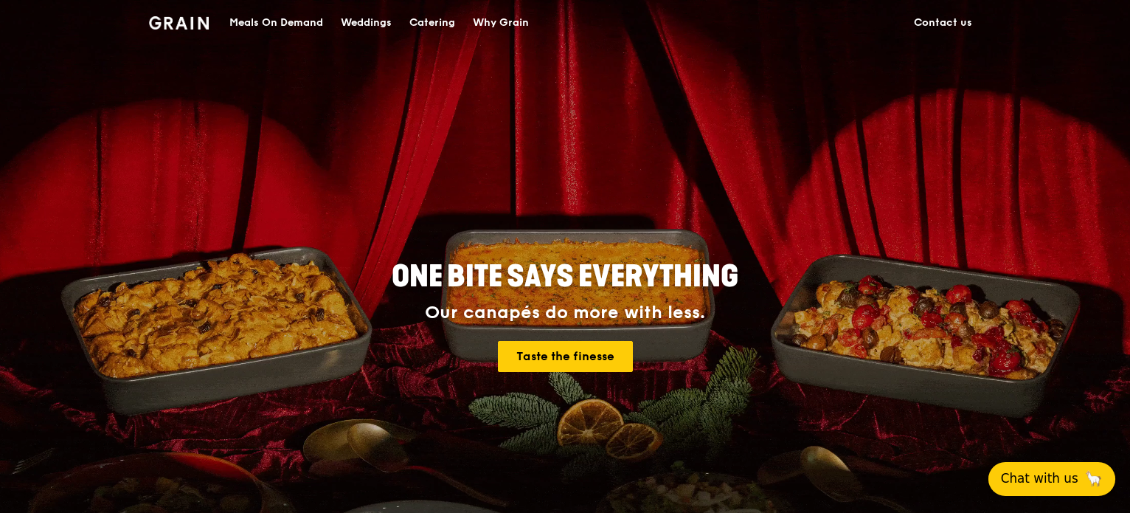
click at [280, 32] on div "Meals On Demand" at bounding box center [276, 23] width 94 height 44
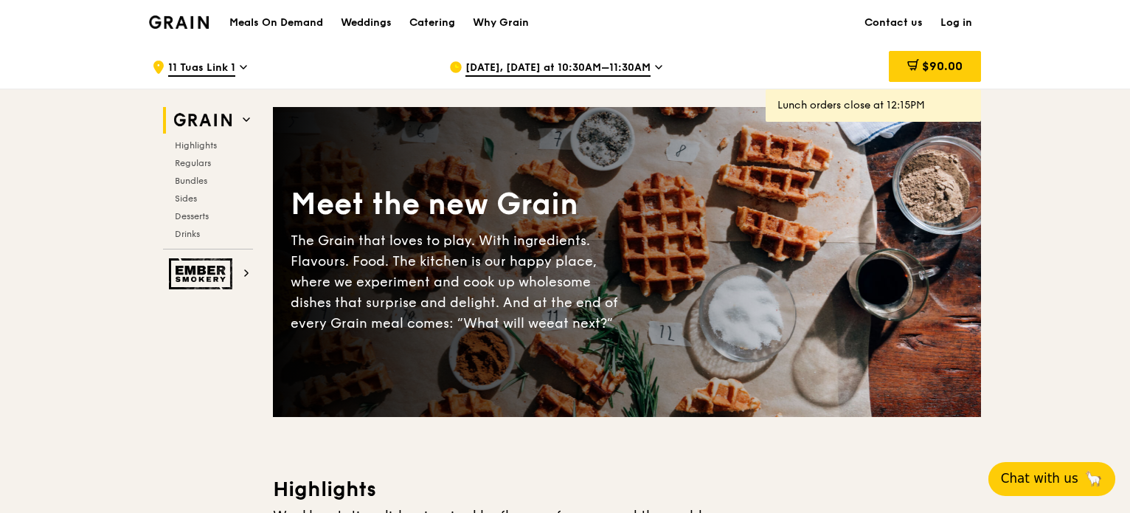
click at [652, 79] on div "[DATE], [DATE] at 10:30AM–11:30AM" at bounding box center [586, 67] width 274 height 44
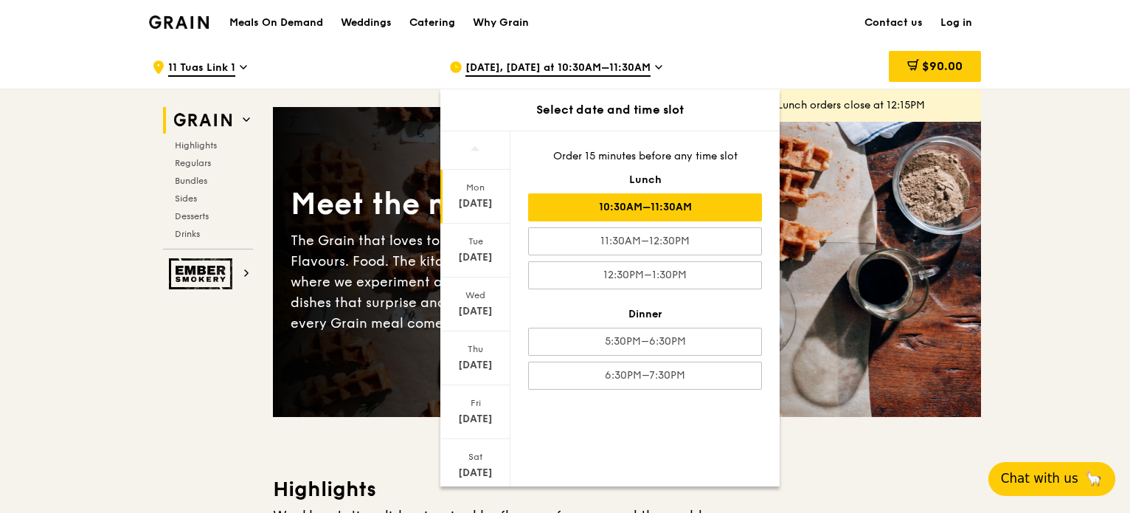
click at [665, 213] on div "10:30AM–11:30AM" at bounding box center [645, 207] width 234 height 28
click at [672, 203] on div "10:30AM–11:30AM" at bounding box center [645, 207] width 234 height 28
click at [620, 163] on div "Order 15 minutes before any time slot Lunch 10:30AM–11:30AM 11:30AM–12:30PM 12:…" at bounding box center [645, 269] width 269 height 276
click at [716, 126] on div "Select date and time slot" at bounding box center [610, 109] width 339 height 41
click at [671, 216] on div "10:30AM–11:30AM" at bounding box center [645, 207] width 234 height 28
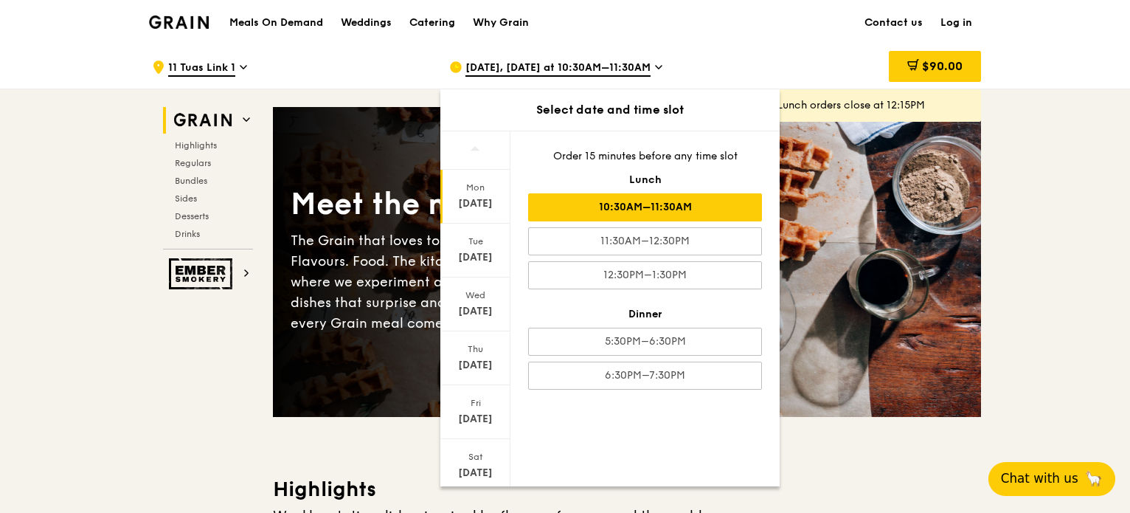
click at [668, 201] on div "10:30AM–11:30AM" at bounding box center [645, 207] width 234 height 28
click at [652, 209] on div "10:30AM–11:30AM" at bounding box center [645, 207] width 234 height 28
click at [630, 78] on div "[DATE], [DATE] at 10:30AM–11:30AM" at bounding box center [586, 67] width 274 height 44
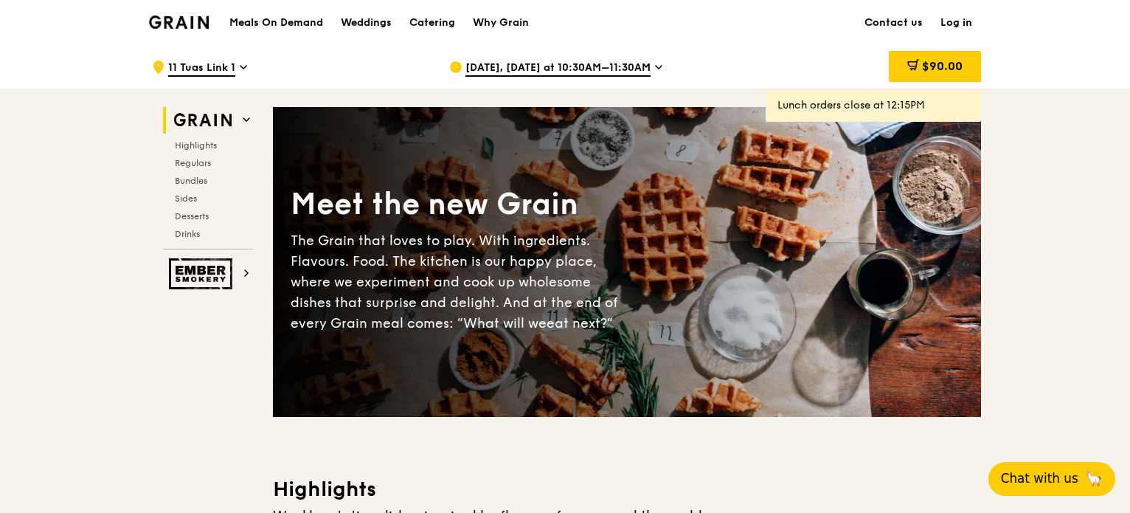
click at [630, 78] on div "[DATE], [DATE] at 10:30AM–11:30AM" at bounding box center [586, 67] width 274 height 44
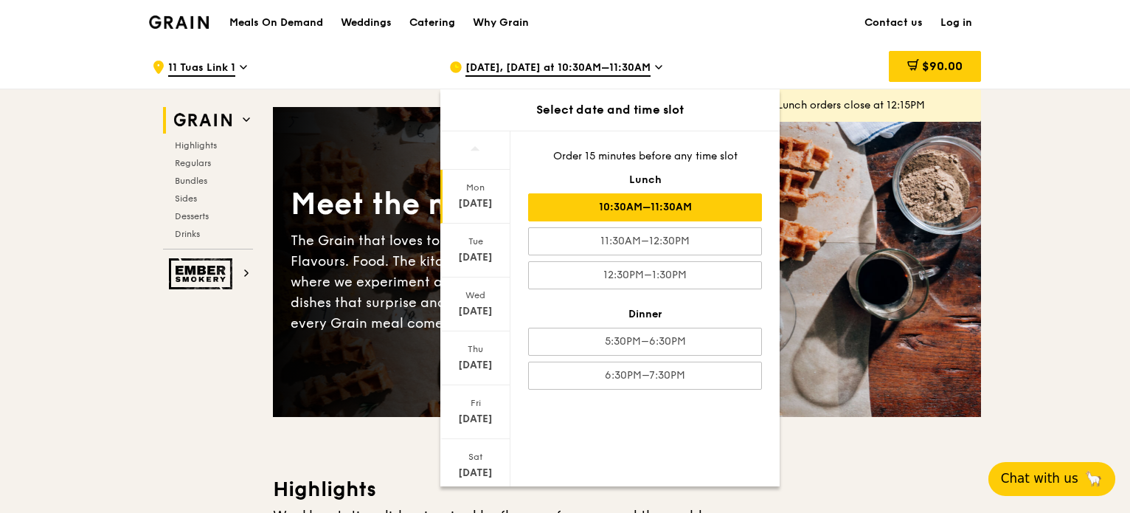
click at [649, 207] on div "10:30AM–11:30AM" at bounding box center [645, 207] width 234 height 28
click at [610, 81] on div "[DATE], [DATE] at 10:30AM–11:30AM" at bounding box center [586, 67] width 274 height 44
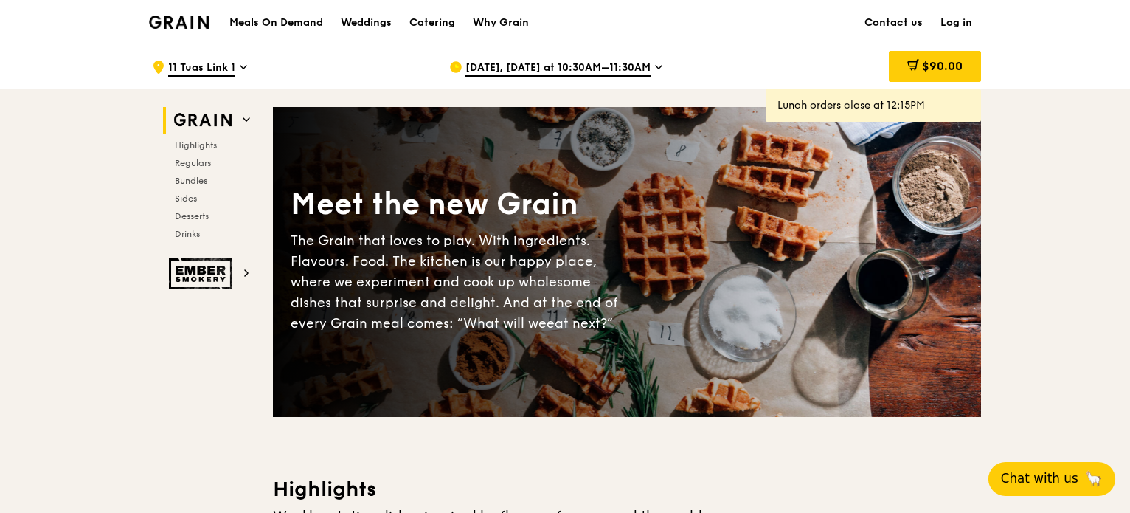
click at [608, 66] on span "[DATE], [DATE] at 10:30AM–11:30AM" at bounding box center [558, 69] width 185 height 16
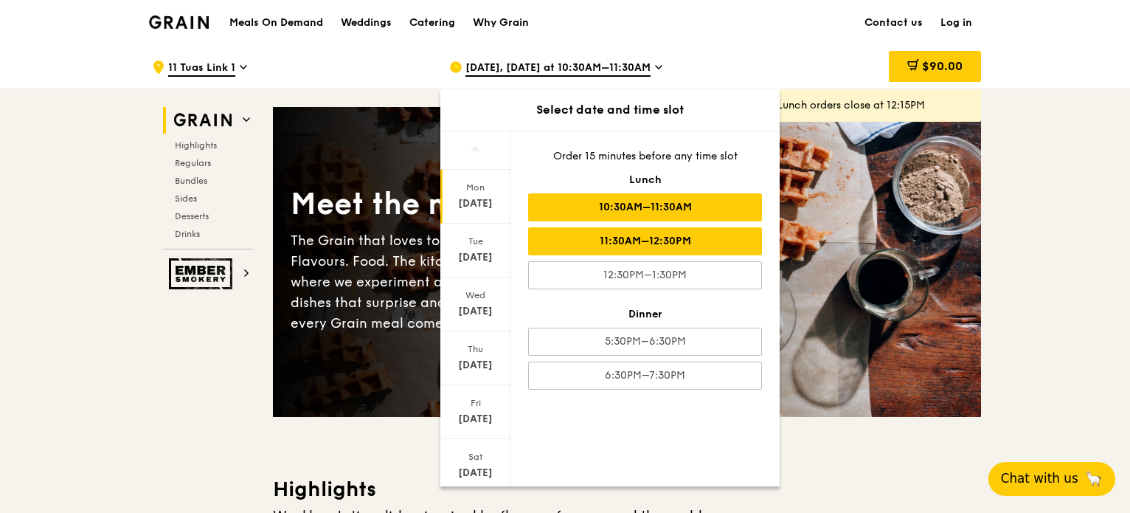
click at [648, 232] on div "11:30AM–12:30PM" at bounding box center [645, 241] width 234 height 28
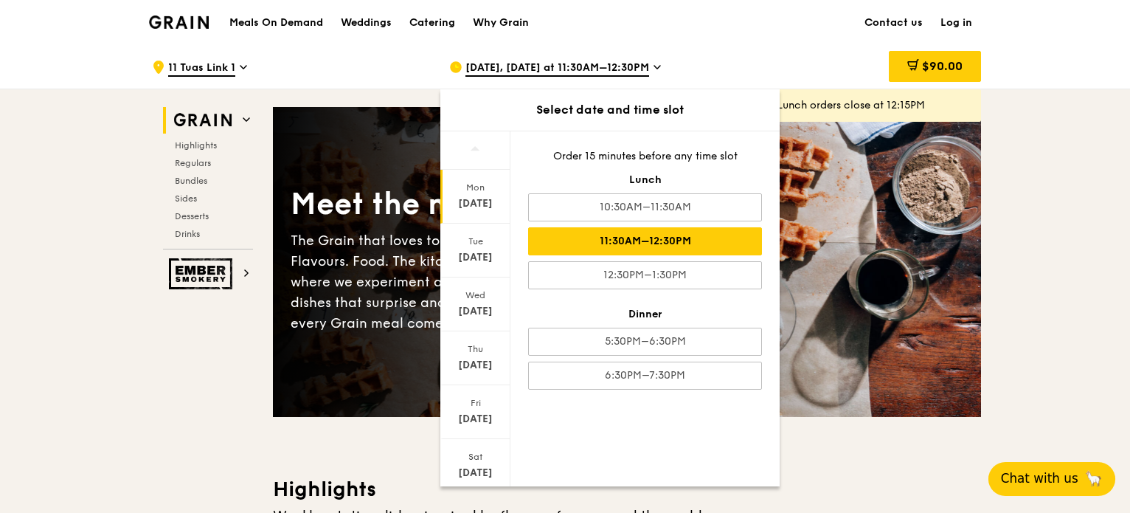
click at [593, 67] on span "[DATE], [DATE] at 11:30AM–12:30PM" at bounding box center [558, 69] width 184 height 16
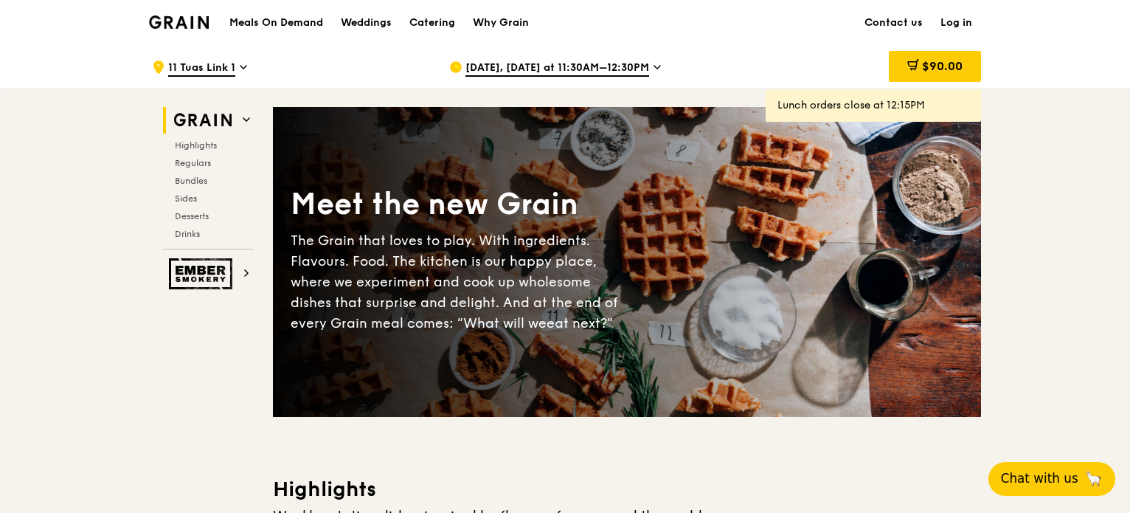
click at [647, 76] on div "[DATE], [DATE] at 11:30AM–12:30PM" at bounding box center [586, 67] width 274 height 44
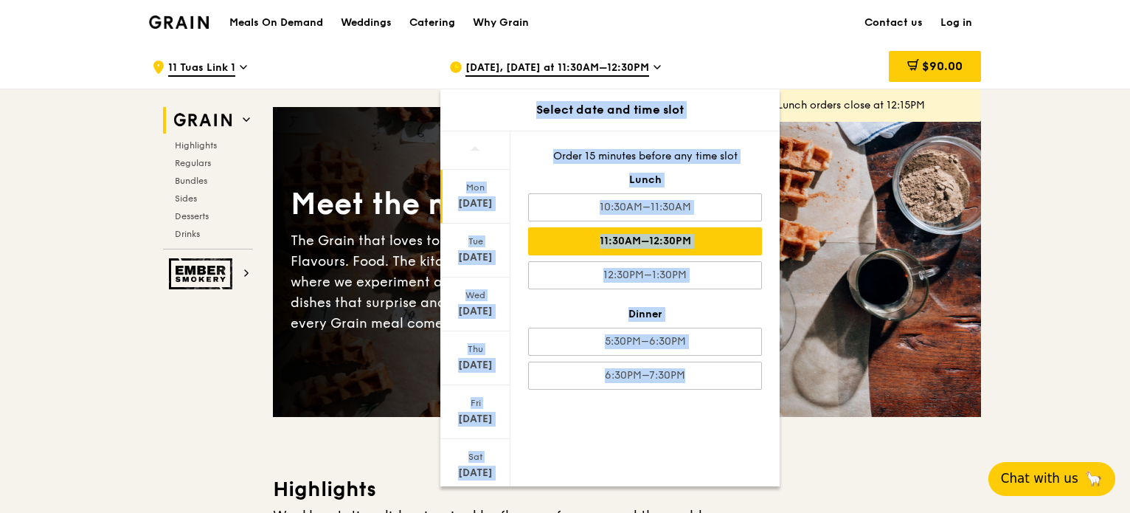
click at [683, 170] on div "Order 15 minutes before any time slot Lunch 10:30AM–11:30AM 11:30AM–12:30PM 12:…" at bounding box center [645, 269] width 269 height 276
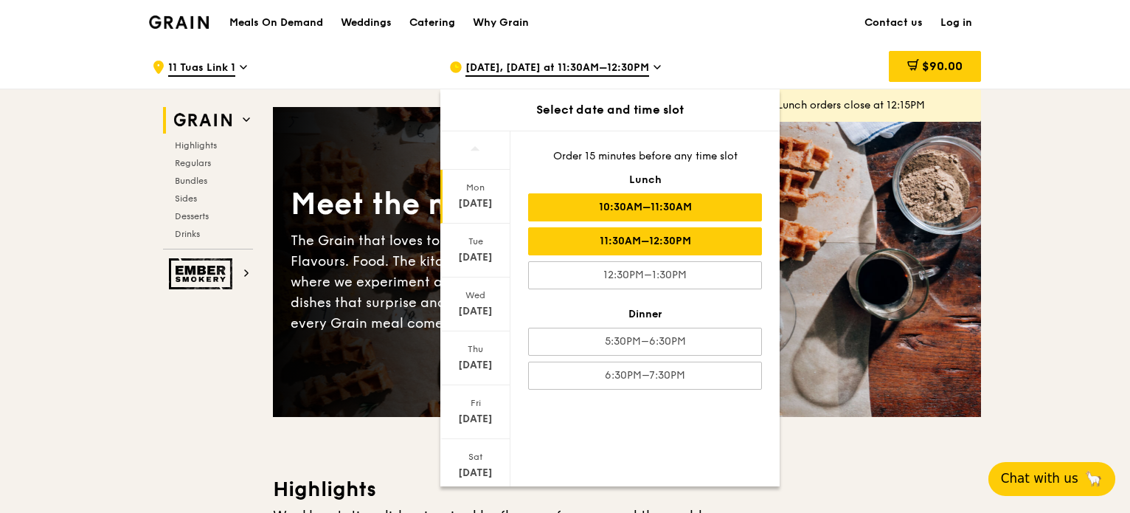
click at [711, 209] on div "10:30AM–11:30AM" at bounding box center [645, 207] width 234 height 28
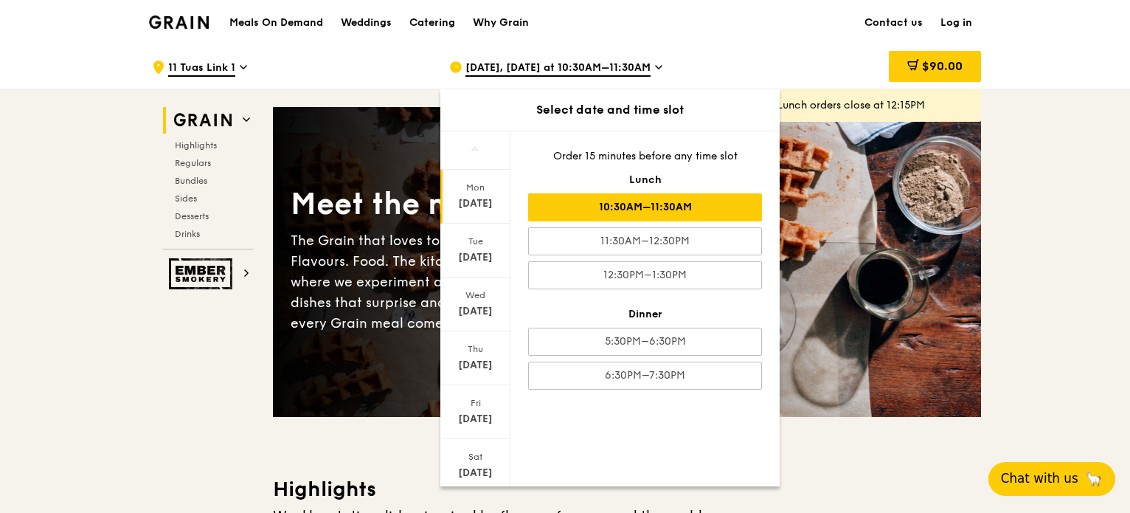
click at [630, 173] on div "Lunch" at bounding box center [645, 180] width 234 height 15
click at [583, 73] on span "[DATE], [DATE] at 10:30AM–11:30AM" at bounding box center [558, 69] width 185 height 16
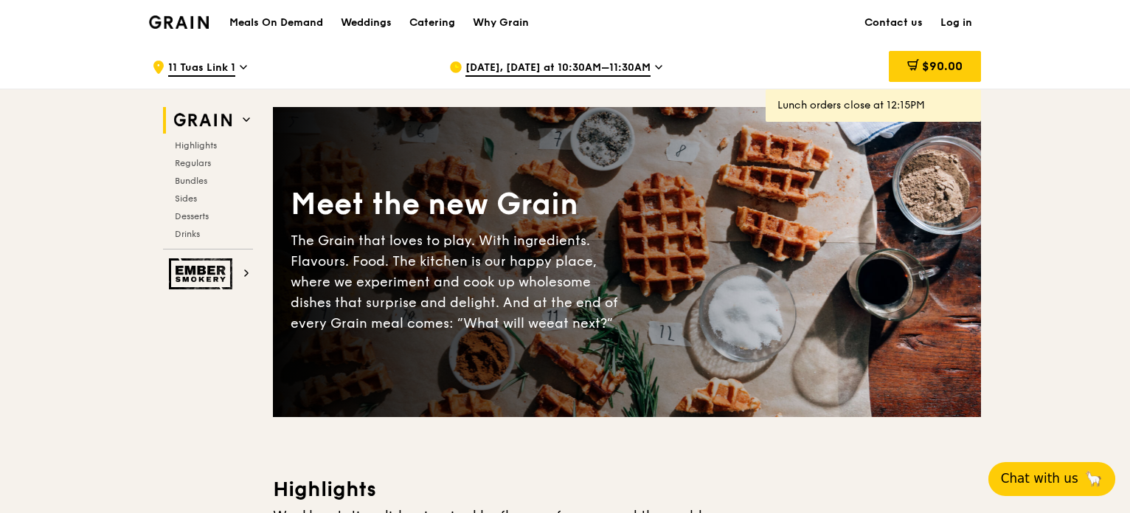
click at [572, 65] on span "[DATE], [DATE] at 10:30AM–11:30AM" at bounding box center [558, 69] width 185 height 16
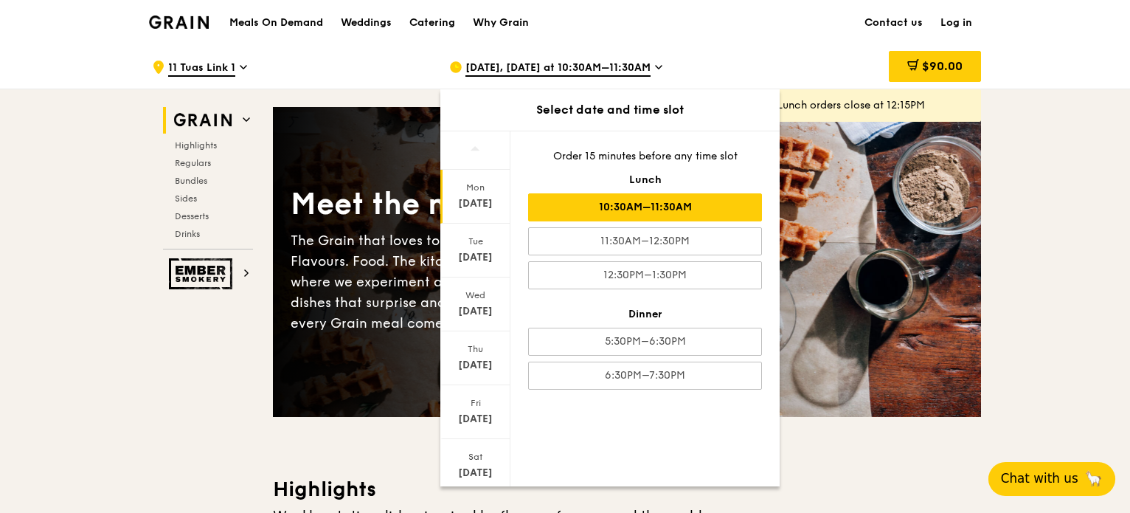
click at [578, 70] on span "[DATE], [DATE] at 10:30AM–11:30AM" at bounding box center [558, 69] width 185 height 16
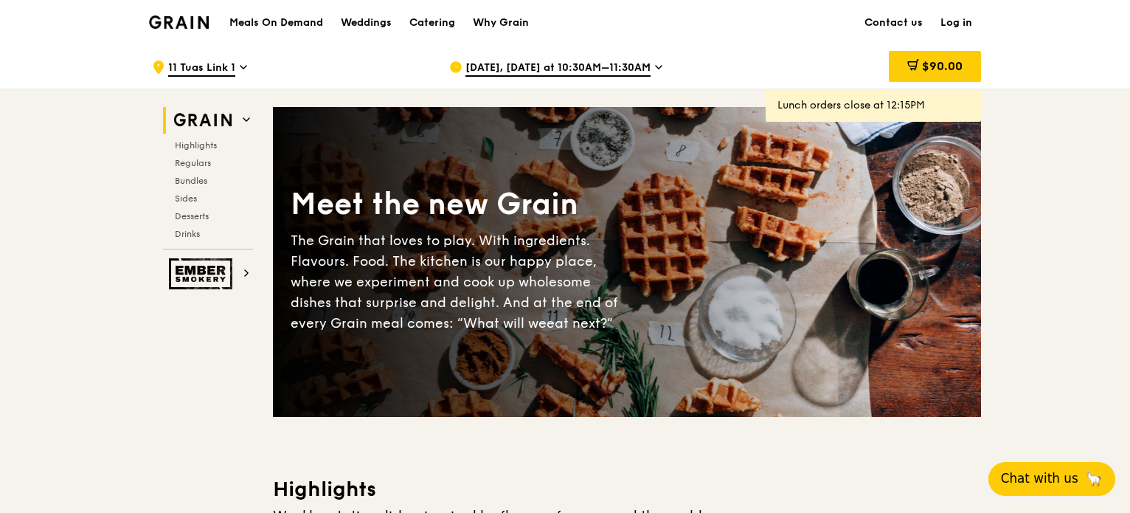
click at [593, 61] on span "[DATE], [DATE] at 10:30AM–11:30AM" at bounding box center [558, 69] width 185 height 16
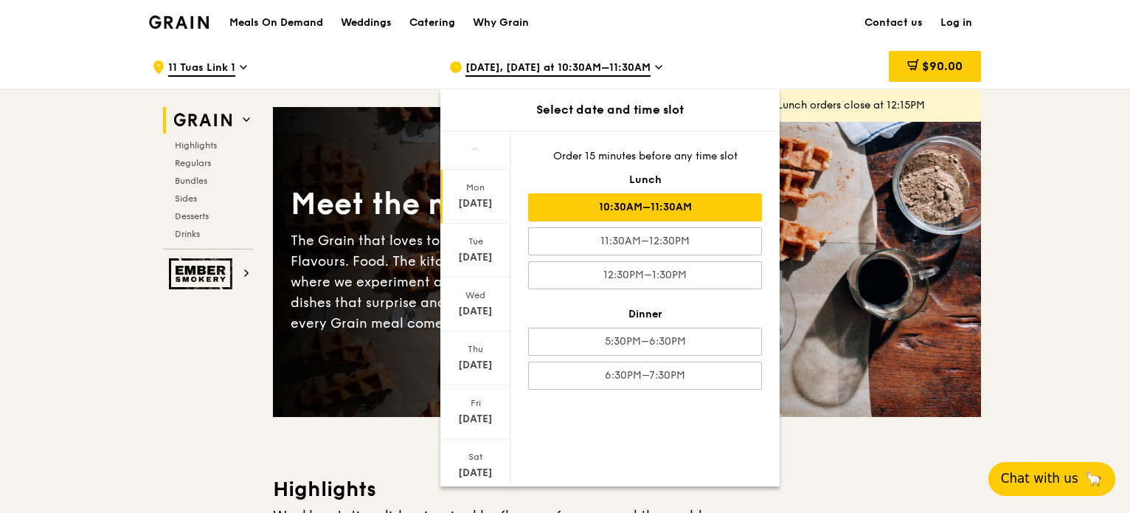
click at [398, 76] on div ".cls-1 { fill: none; stroke: #fff; stroke-linecap: round; stroke-linejoin: roun…" at bounding box center [289, 67] width 274 height 44
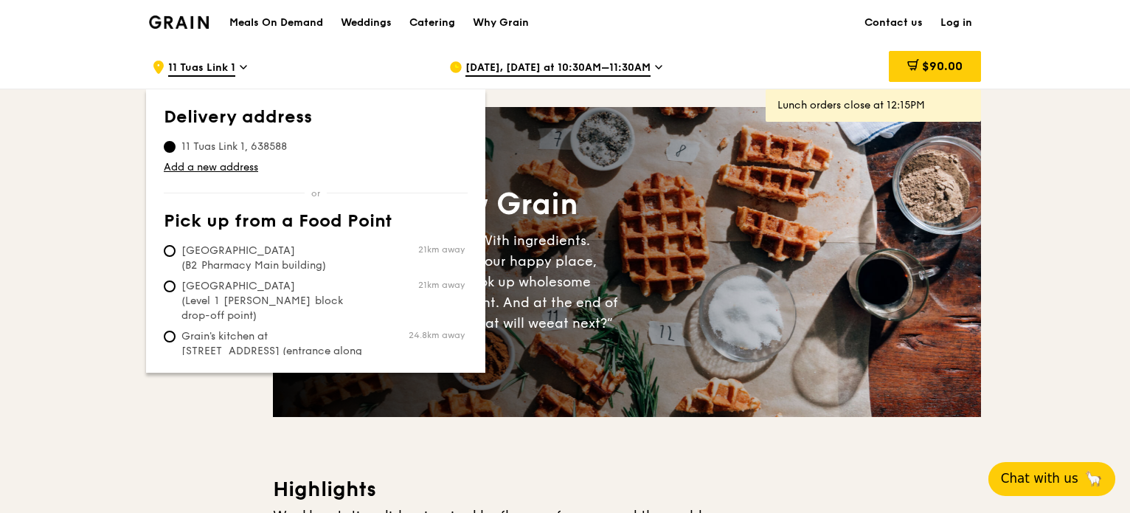
click at [294, 24] on h1 "Meals On Demand" at bounding box center [276, 22] width 94 height 15
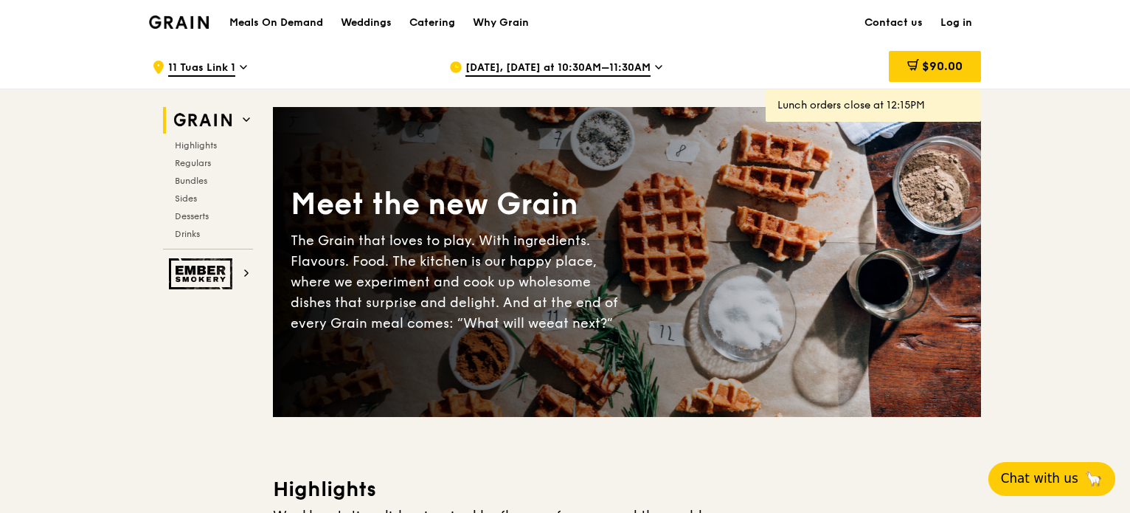
click at [521, 59] on div "[DATE], [DATE] at 10:30AM–11:30AM" at bounding box center [586, 67] width 274 height 44
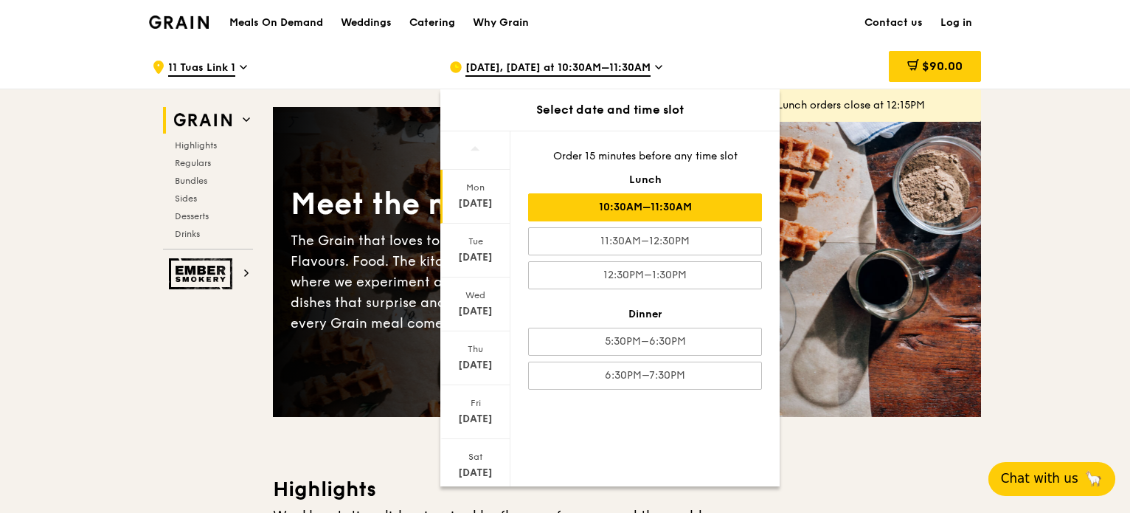
click at [483, 194] on div "[DATE]" at bounding box center [476, 197] width 70 height 54
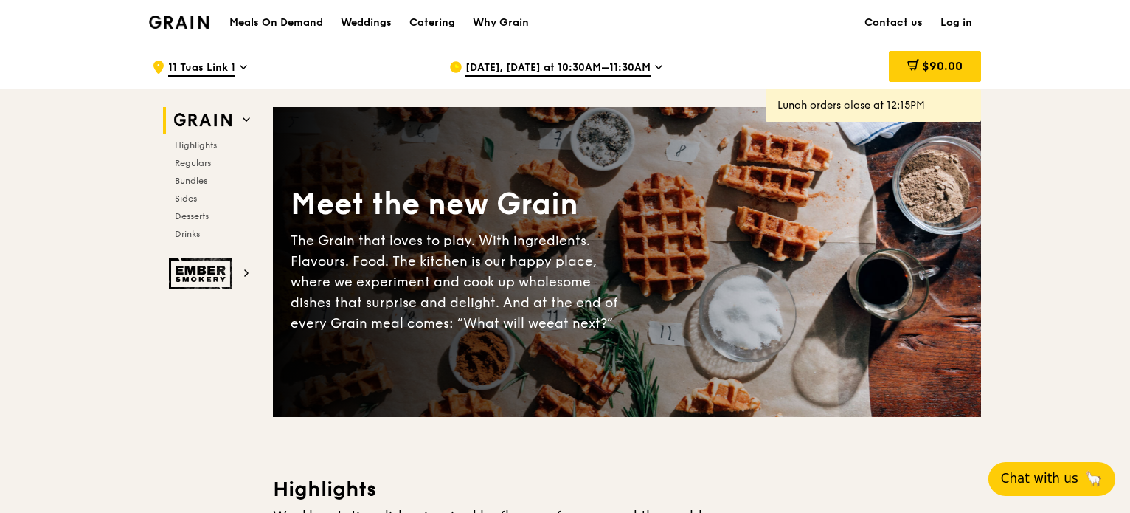
click at [542, 61] on span "[DATE], [DATE] at 10:30AM–11:30AM" at bounding box center [558, 69] width 185 height 16
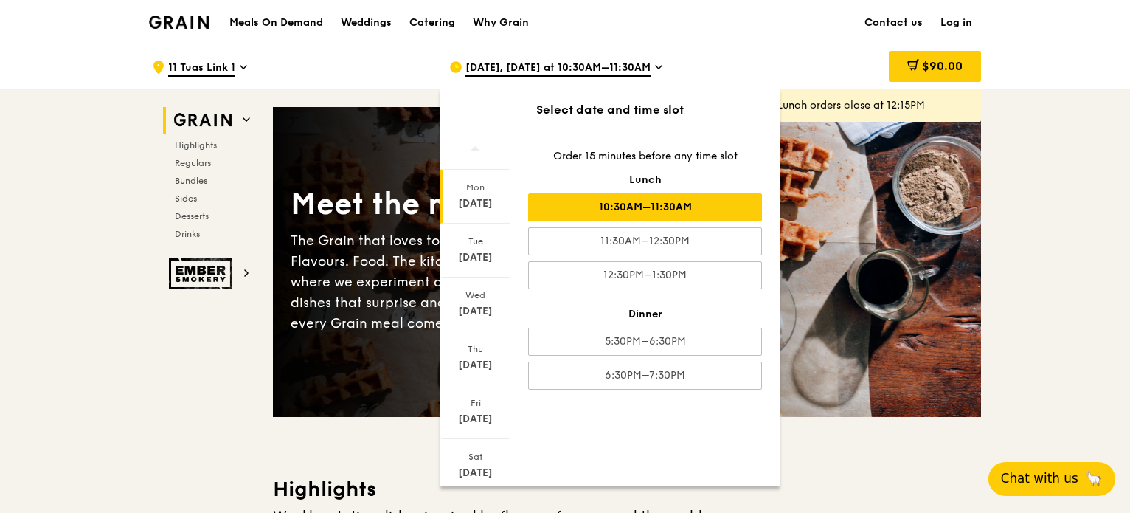
click at [536, 66] on span "[DATE], [DATE] at 10:30AM–11:30AM" at bounding box center [558, 69] width 185 height 16
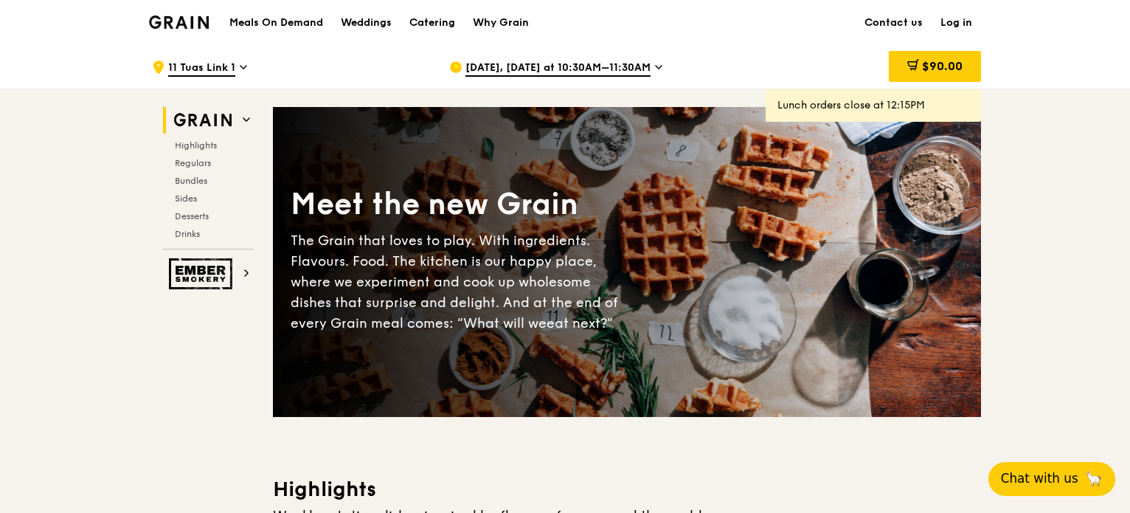
click at [554, 70] on span "[DATE], [DATE] at 10:30AM–11:30AM" at bounding box center [558, 69] width 185 height 16
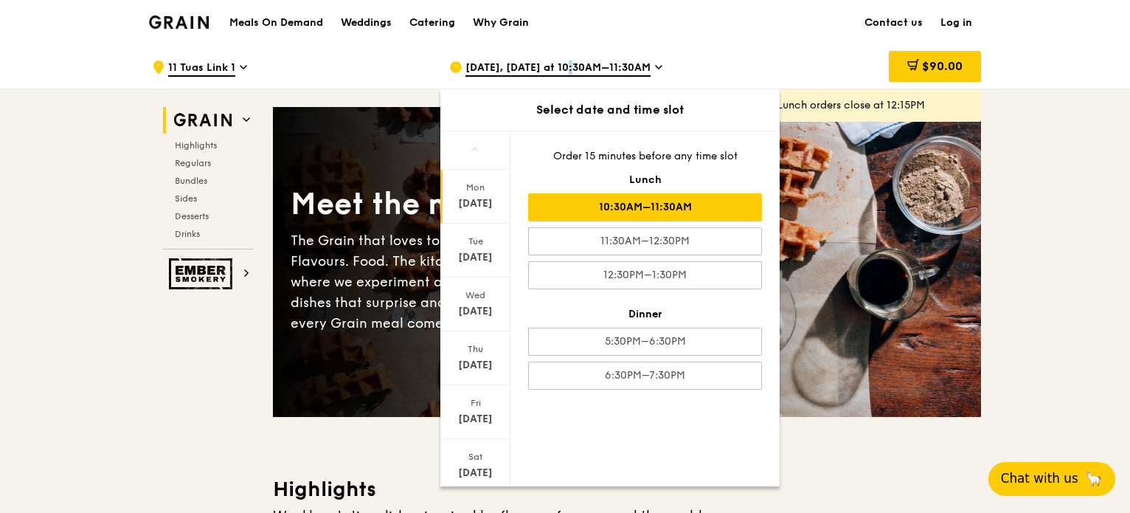
click at [554, 70] on span "[DATE], [DATE] at 10:30AM–11:30AM" at bounding box center [558, 69] width 185 height 16
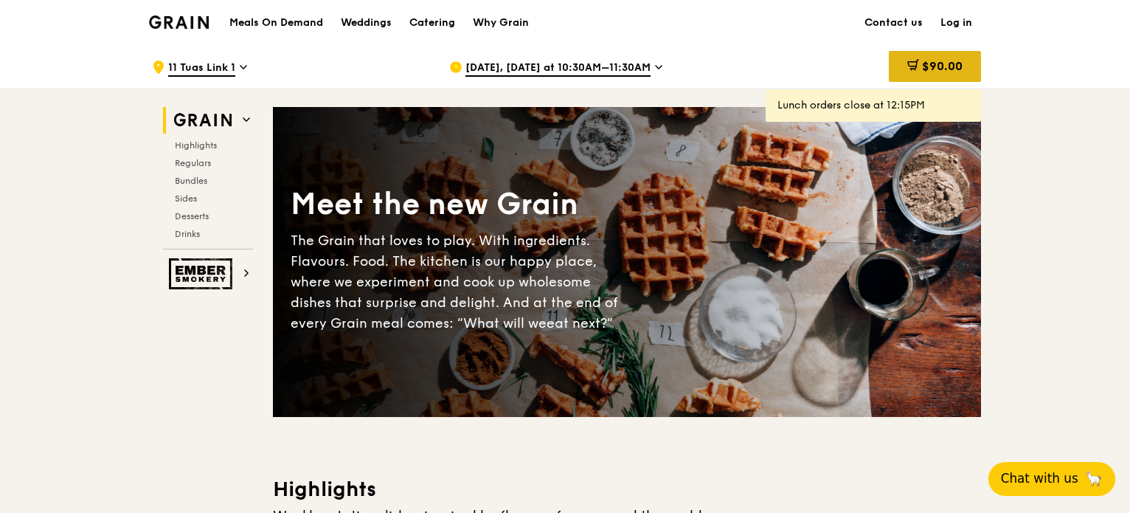
click at [977, 70] on div "$90.00" at bounding box center [935, 66] width 92 height 31
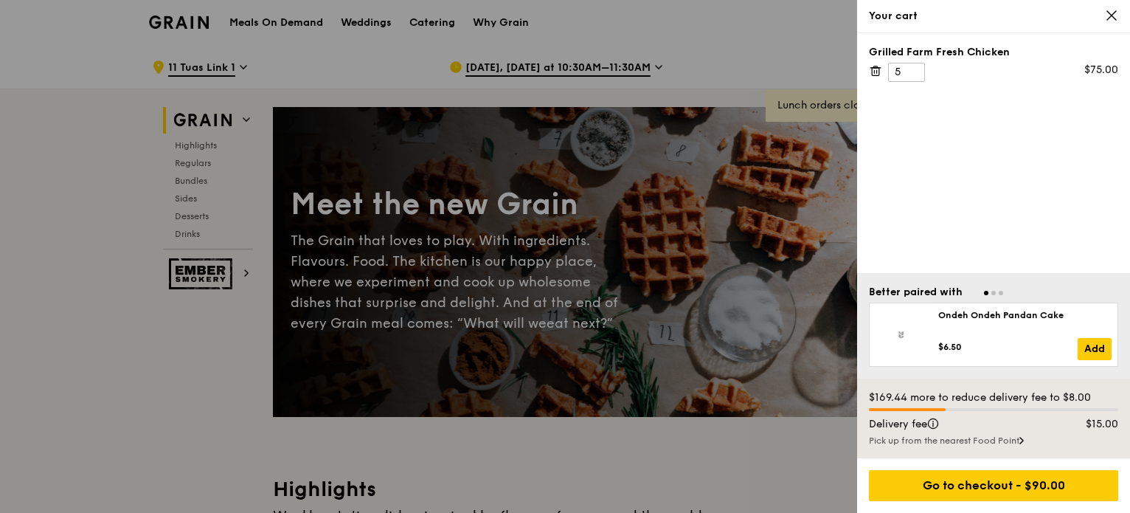
click at [1121, 23] on div "Your cart" at bounding box center [993, 16] width 273 height 33
click at [1118, 14] on div "Your cart" at bounding box center [993, 16] width 273 height 33
click at [1115, 16] on icon at bounding box center [1111, 15] width 13 height 13
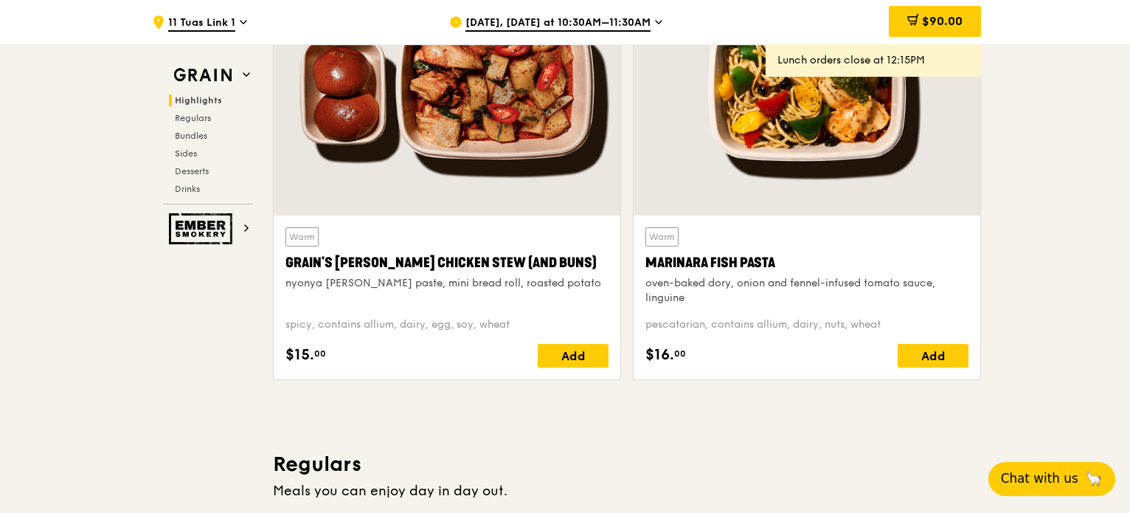
scroll to position [738, 0]
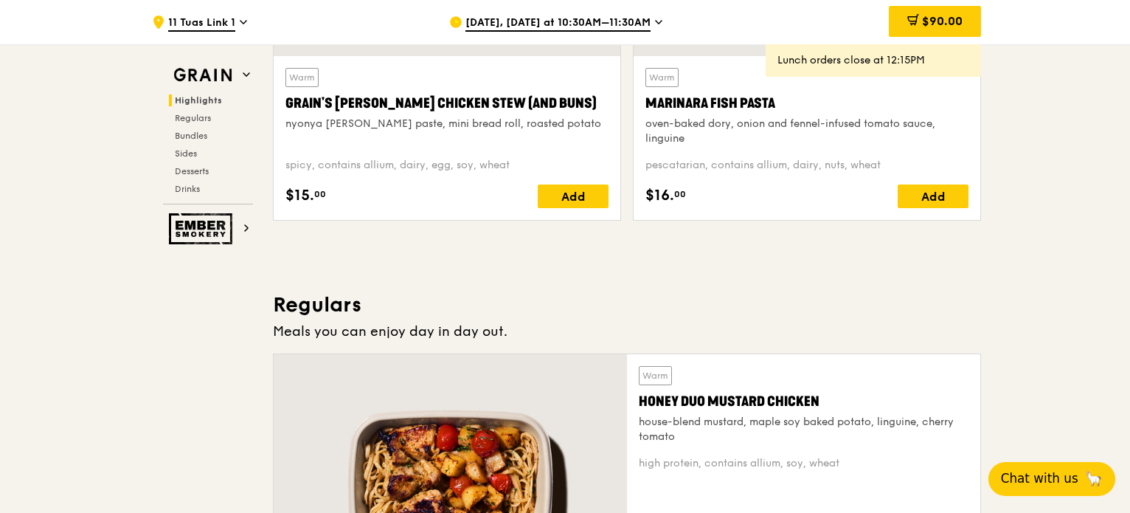
click at [230, 20] on span "11 Tuas Link 1" at bounding box center [201, 23] width 67 height 16
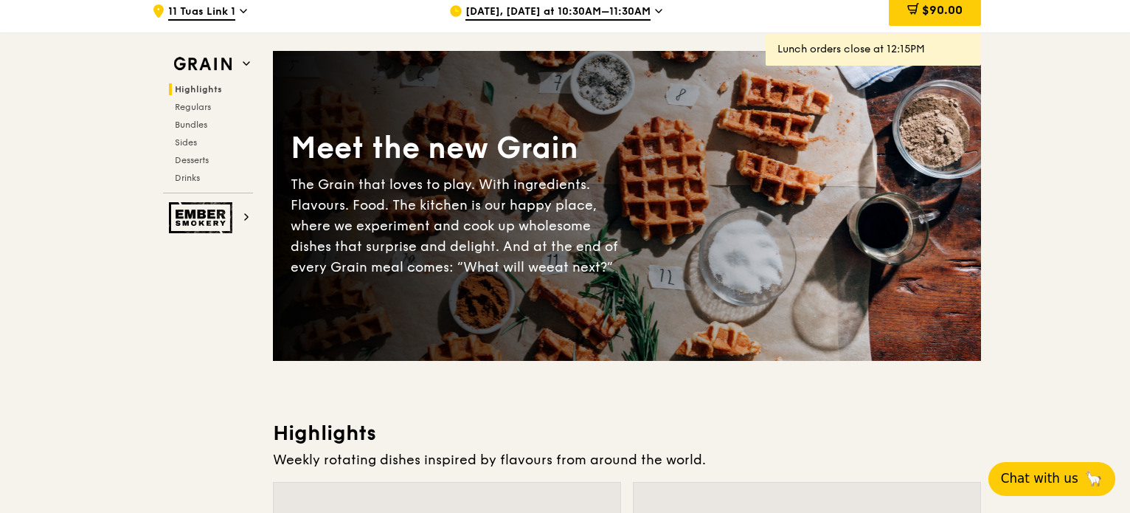
scroll to position [0, 0]
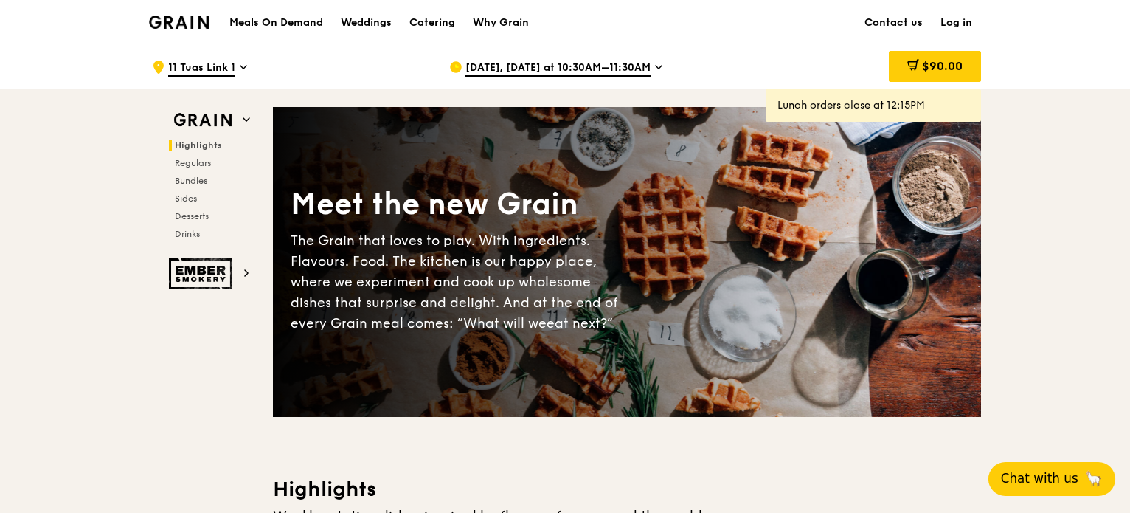
click at [191, 63] on span "11 Tuas Link 1" at bounding box center [201, 69] width 67 height 16
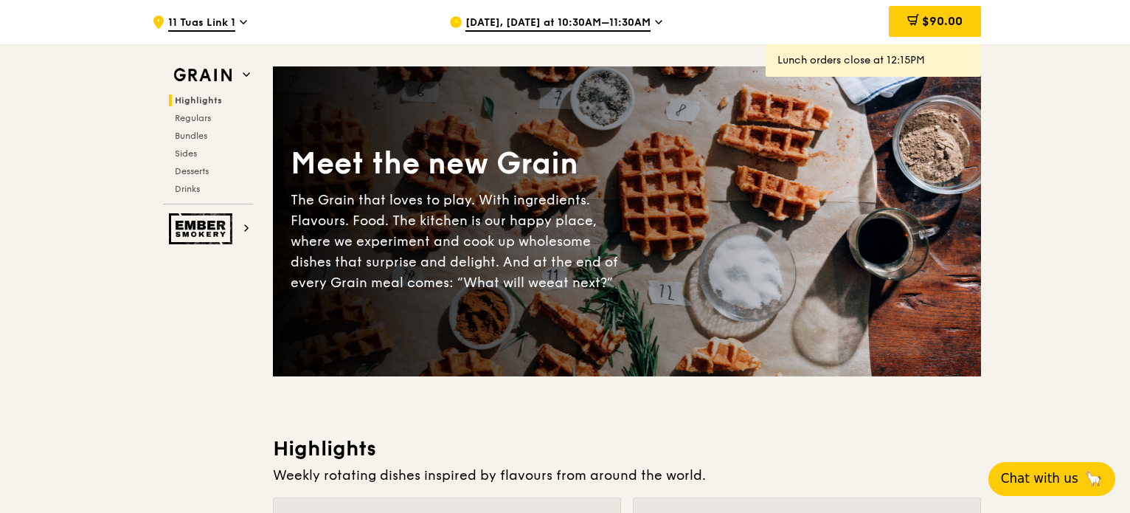
scroll to position [74, 0]
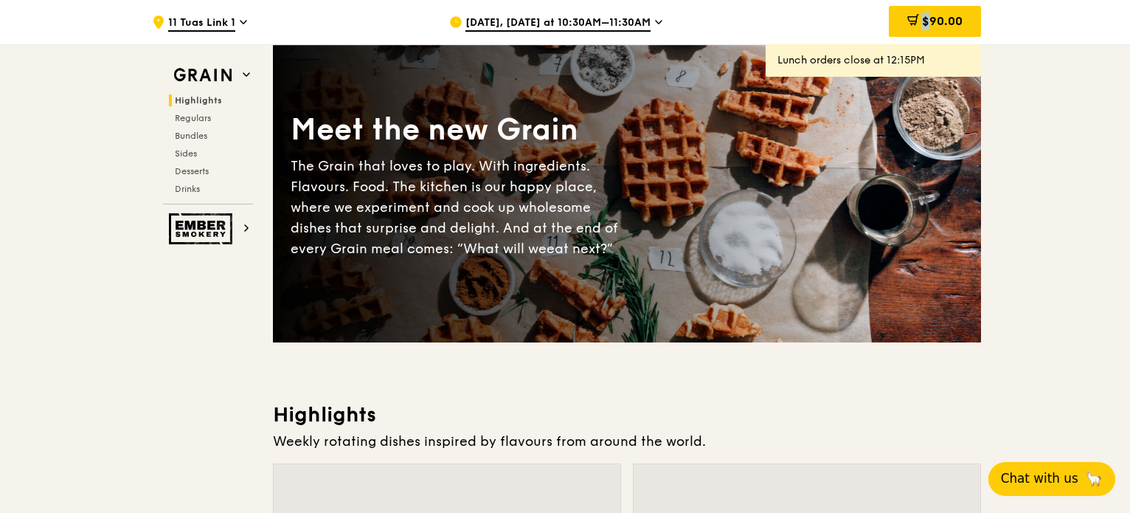
click at [918, 23] on div "$90.00" at bounding box center [935, 21] width 92 height 31
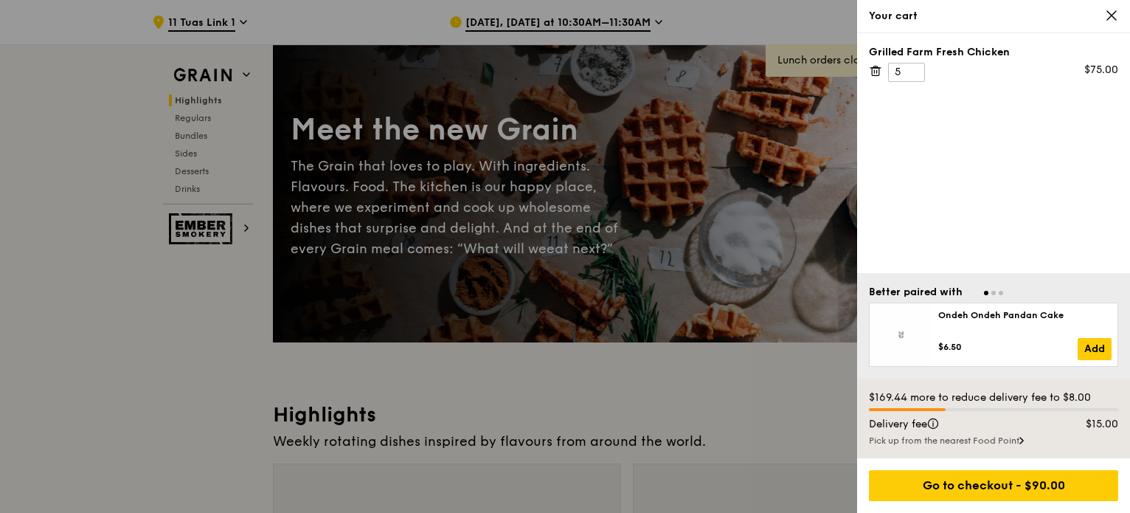
click at [1040, 106] on div "Grilled Farm Fresh Chicken 5 $75.00" at bounding box center [993, 153] width 273 height 240
click at [1116, 20] on icon at bounding box center [1111, 15] width 13 height 13
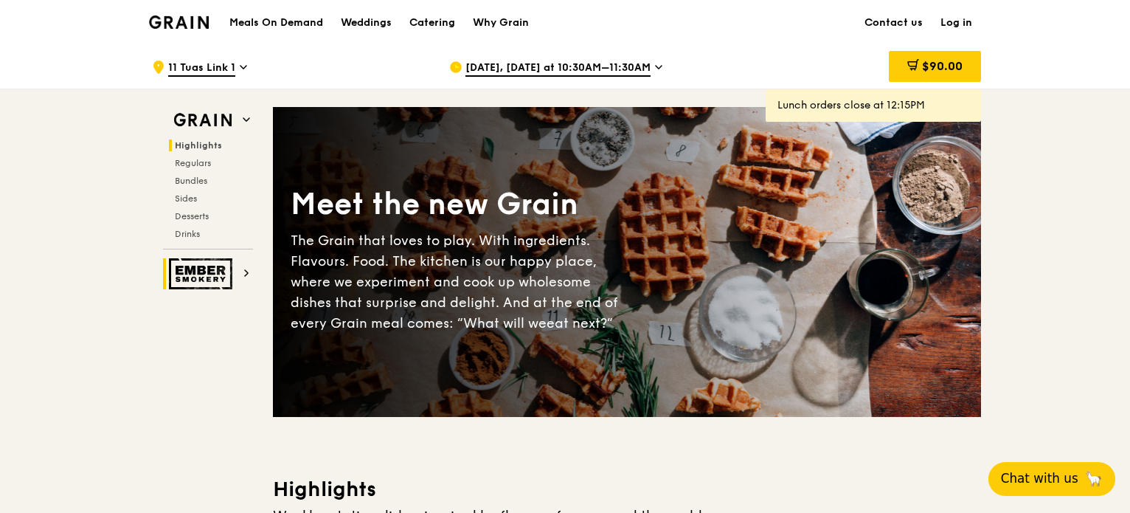
scroll to position [0, 0]
click at [189, 165] on span "Regulars" at bounding box center [194, 163] width 39 height 10
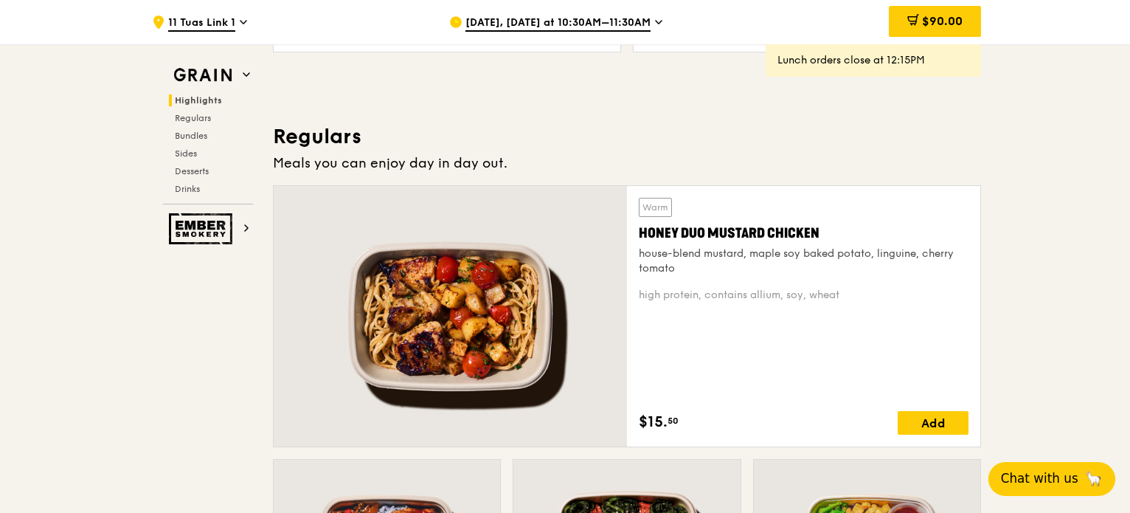
scroll to position [970, 0]
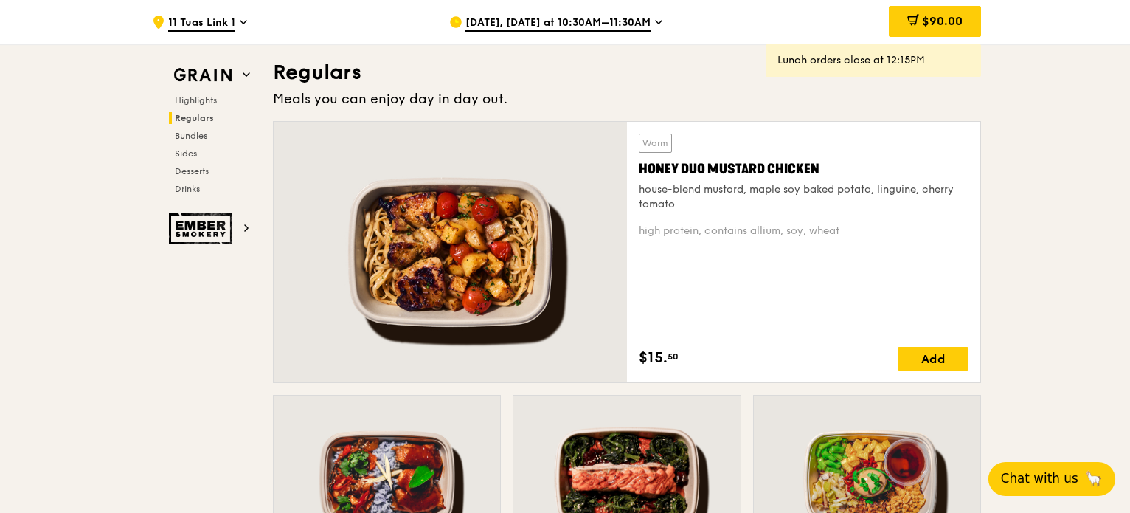
click at [203, 123] on div "Highlights Regulars Bundles Sides Desserts Drinks" at bounding box center [208, 144] width 90 height 100
click at [203, 114] on span "Regulars" at bounding box center [194, 118] width 39 height 10
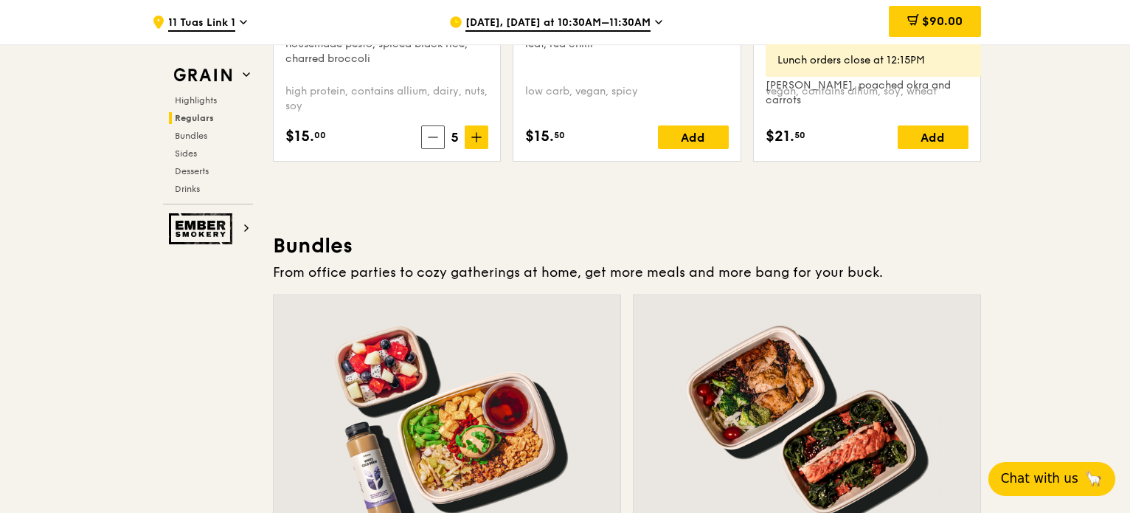
scroll to position [2077, 0]
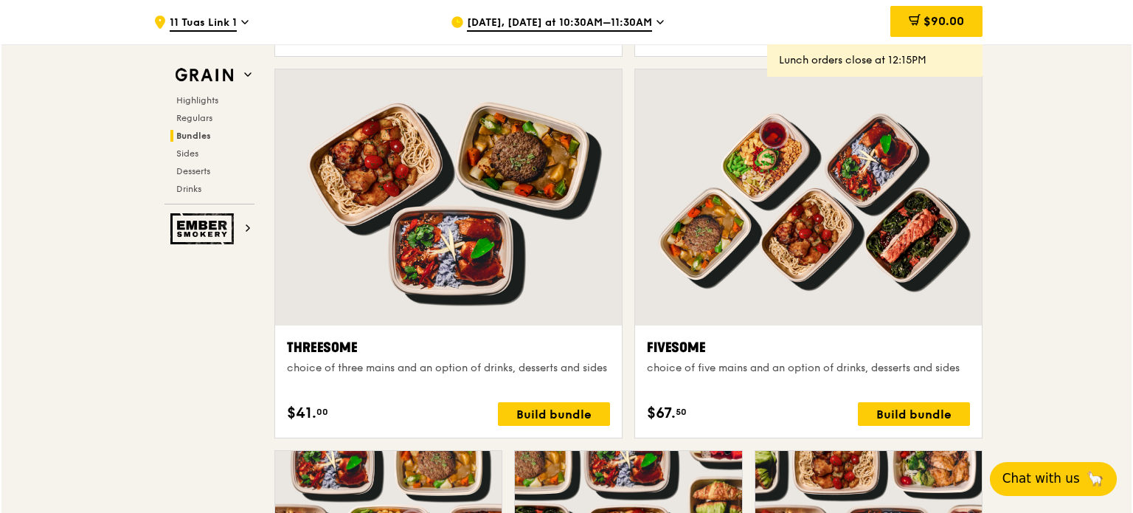
scroll to position [2520, 0]
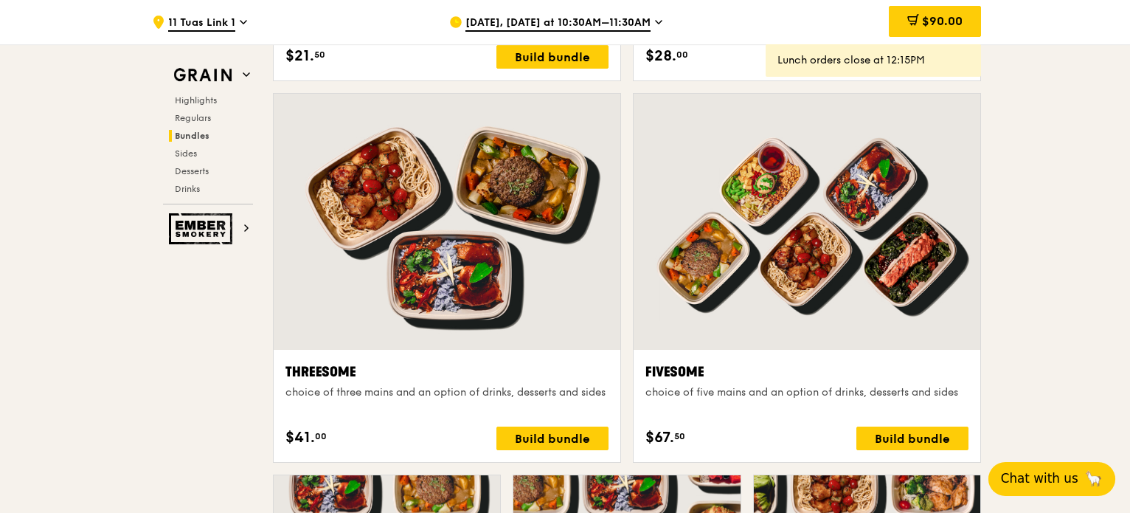
click at [888, 420] on div "Fivesome choice of five mains and an option of drinks, desserts and sides $67. …" at bounding box center [807, 406] width 323 height 89
click at [888, 433] on div "Build bundle" at bounding box center [913, 439] width 112 height 24
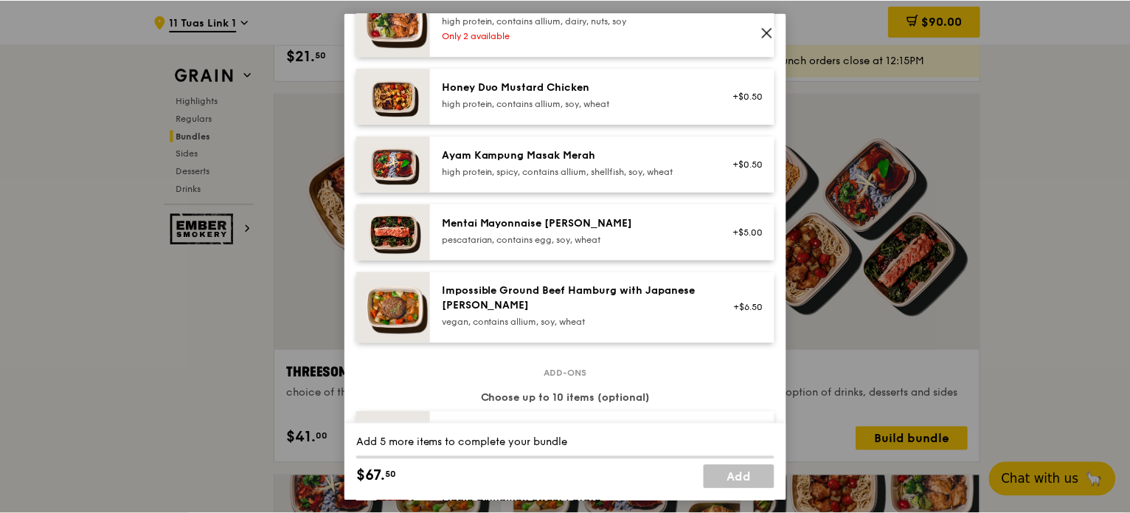
scroll to position [517, 0]
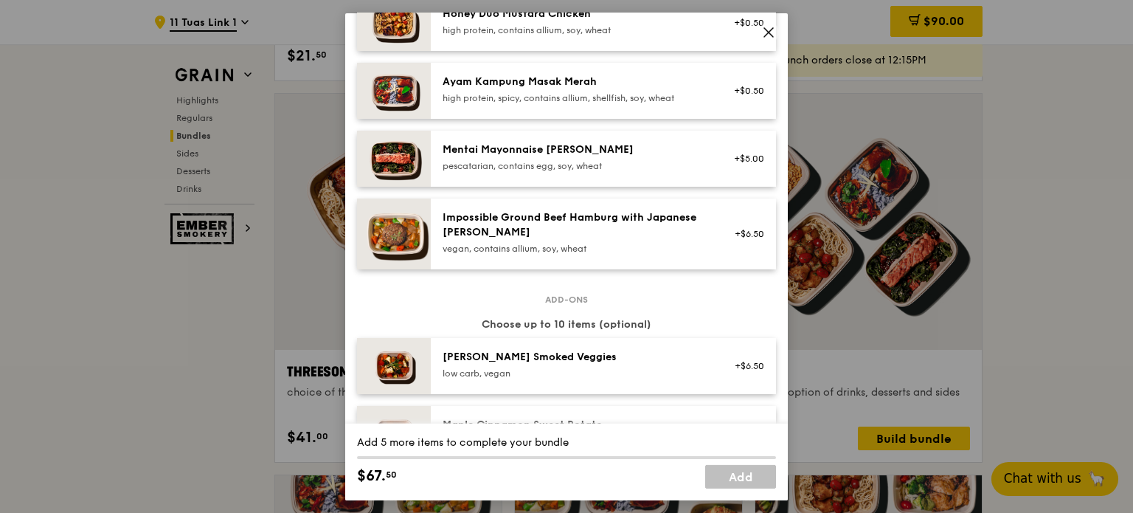
click at [771, 40] on span at bounding box center [768, 34] width 13 height 16
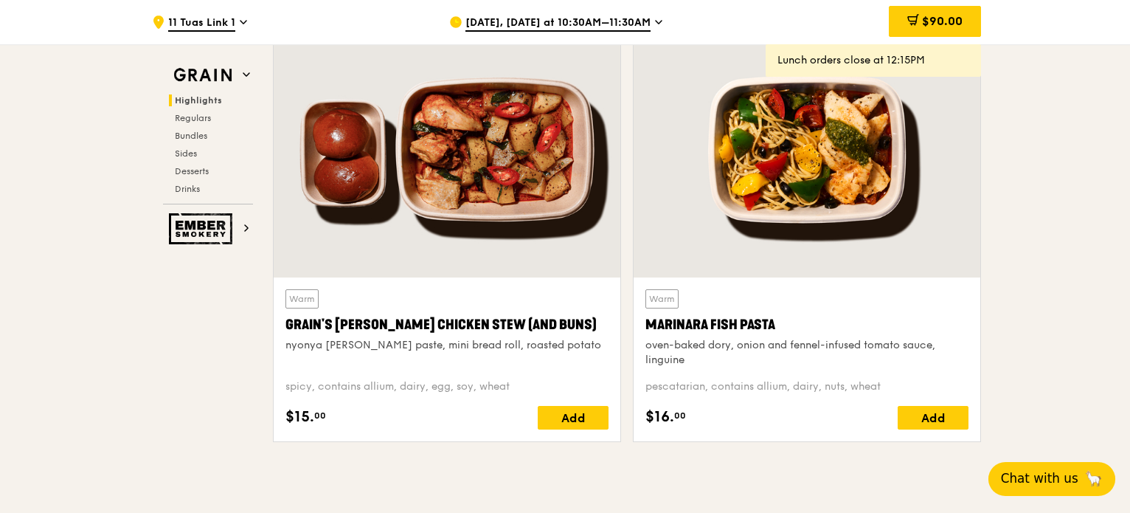
scroll to position [443, 0]
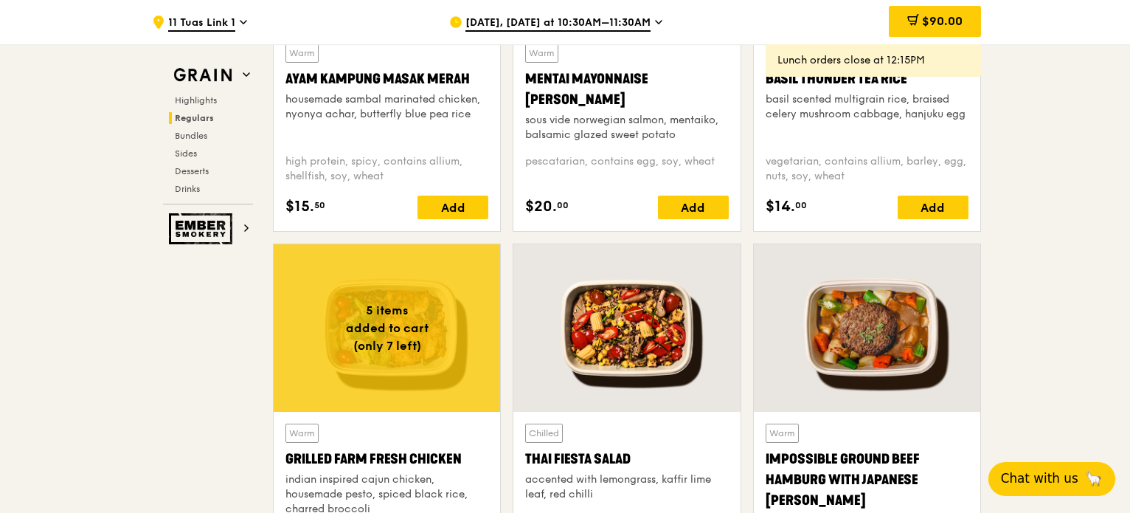
scroll to position [1697, 0]
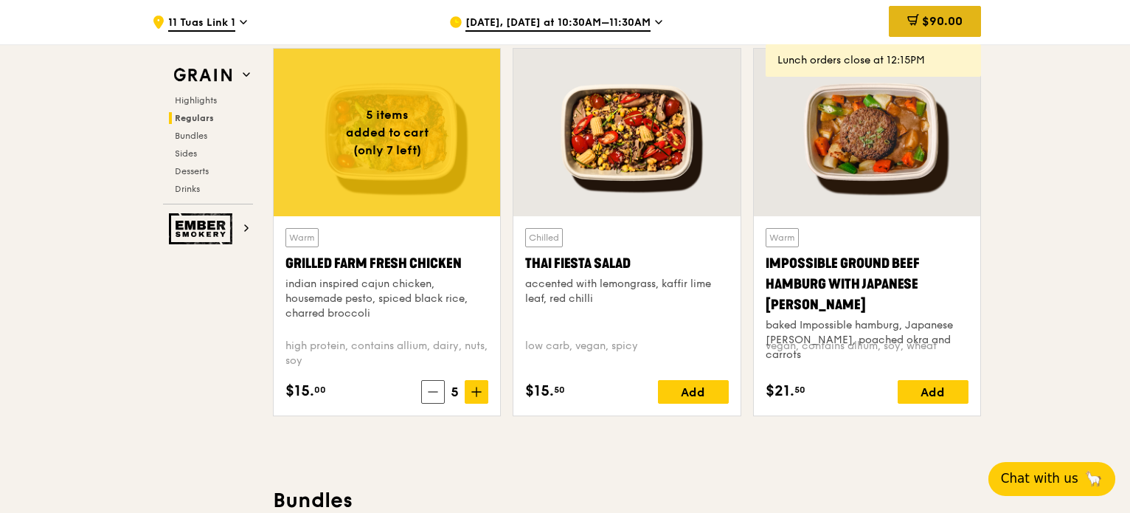
click at [908, 24] on icon at bounding box center [914, 20] width 12 height 12
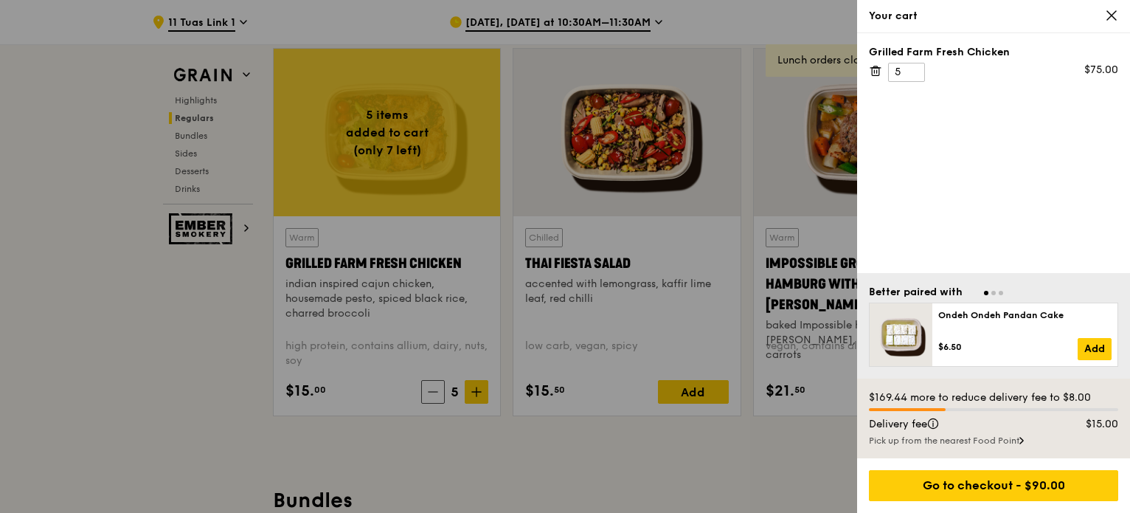
click at [870, 67] on icon at bounding box center [875, 70] width 13 height 13
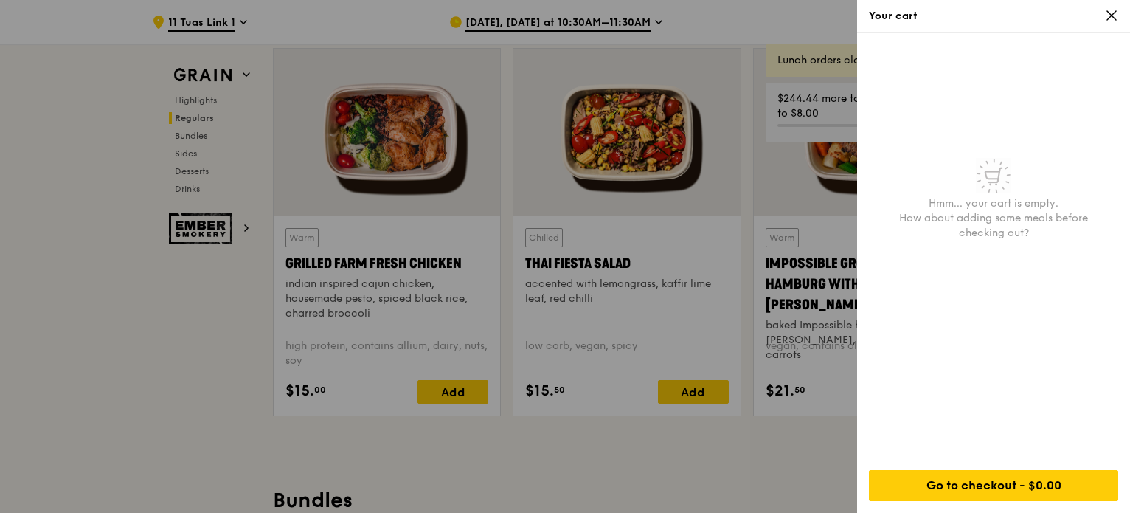
click at [1114, 15] on icon at bounding box center [1111, 15] width 13 height 13
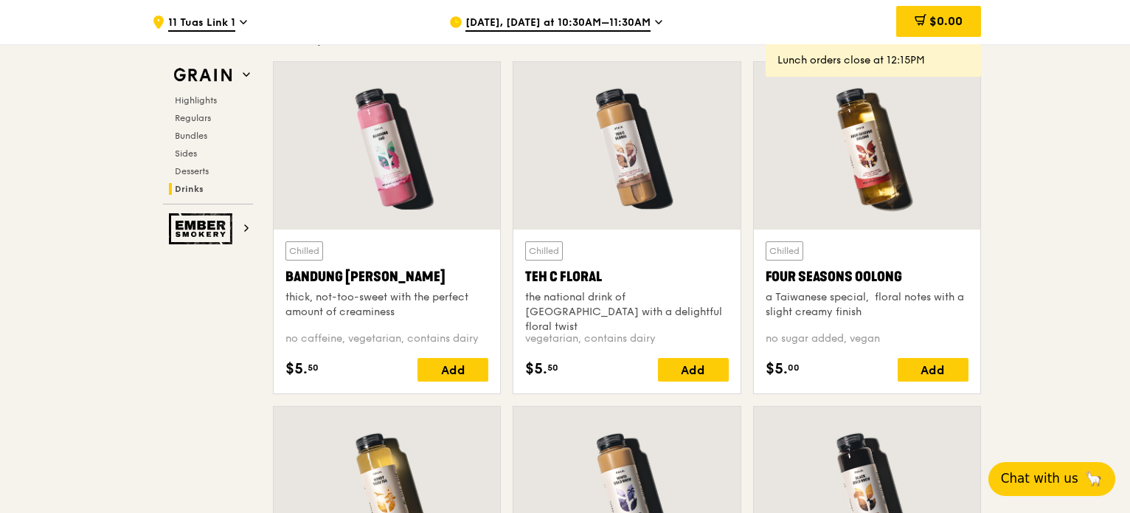
scroll to position [5534, 0]
